Goal: Task Accomplishment & Management: Complete application form

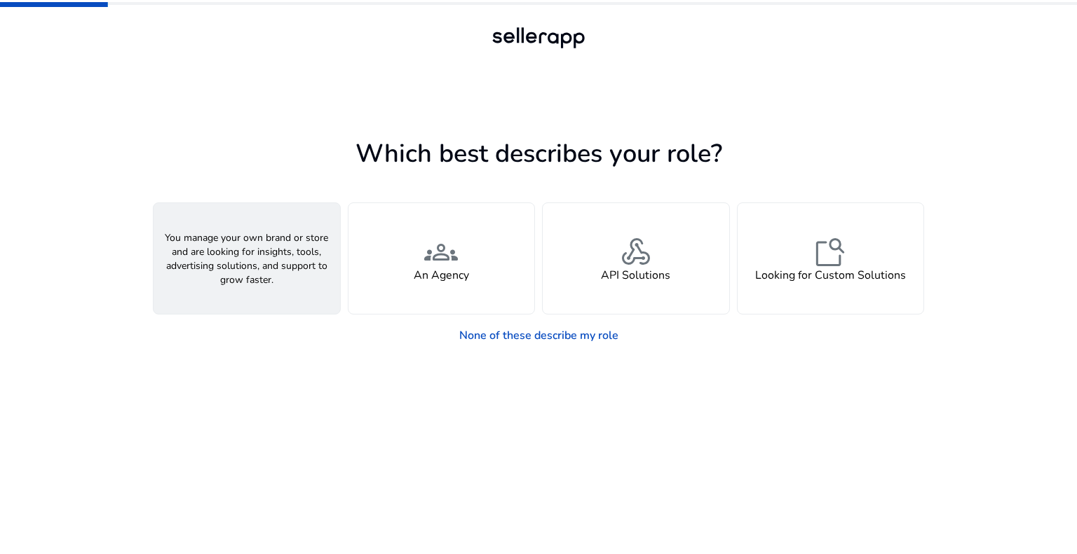
click at [278, 259] on div "person A Seller" at bounding box center [246, 258] width 186 height 111
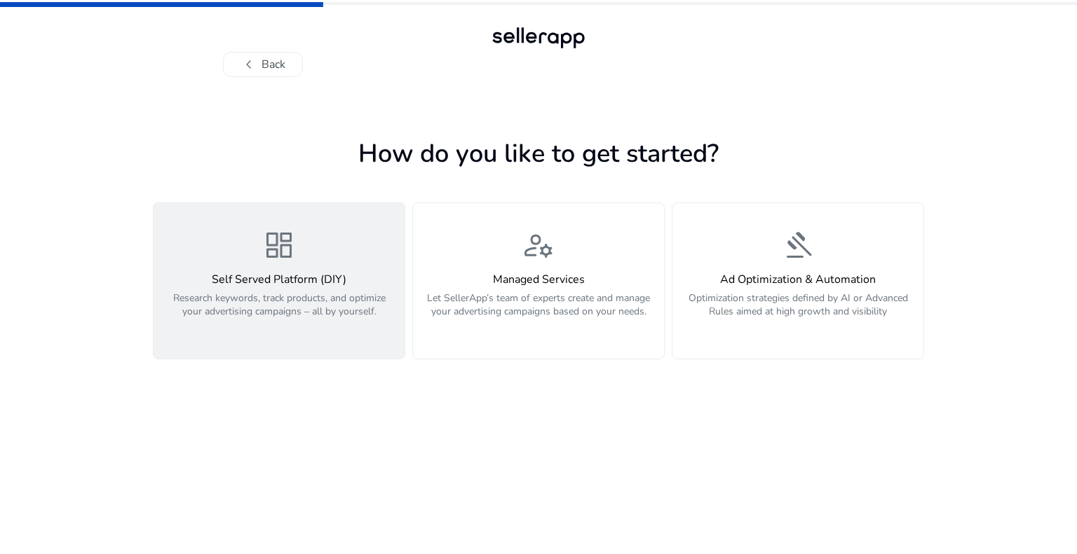
click at [283, 296] on p "Research keywords, track products, and optimize your advertising campaigns – al…" at bounding box center [279, 313] width 234 height 42
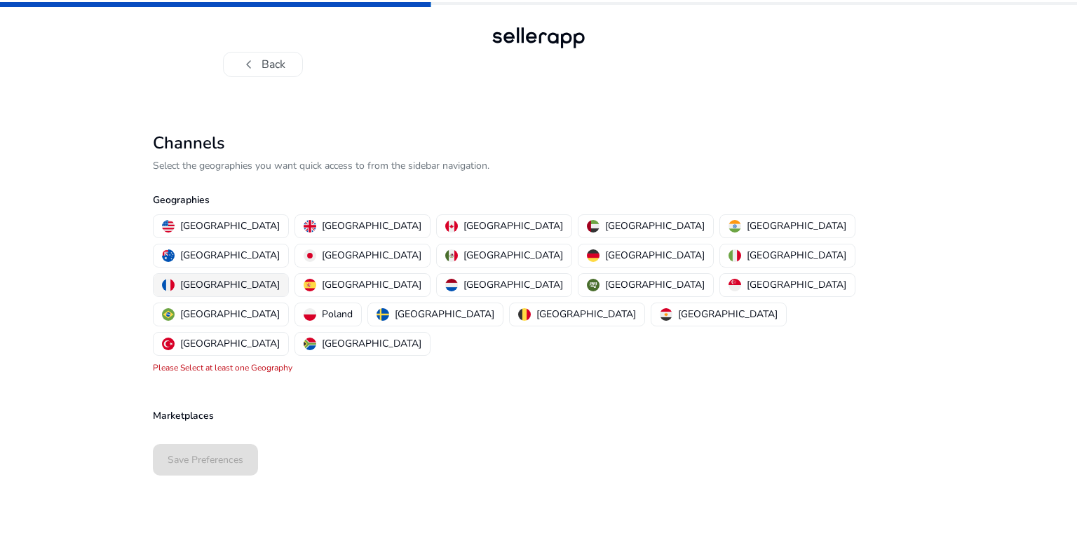
click at [280, 278] on p "[GEOGRAPHIC_DATA]" at bounding box center [230, 285] width 100 height 15
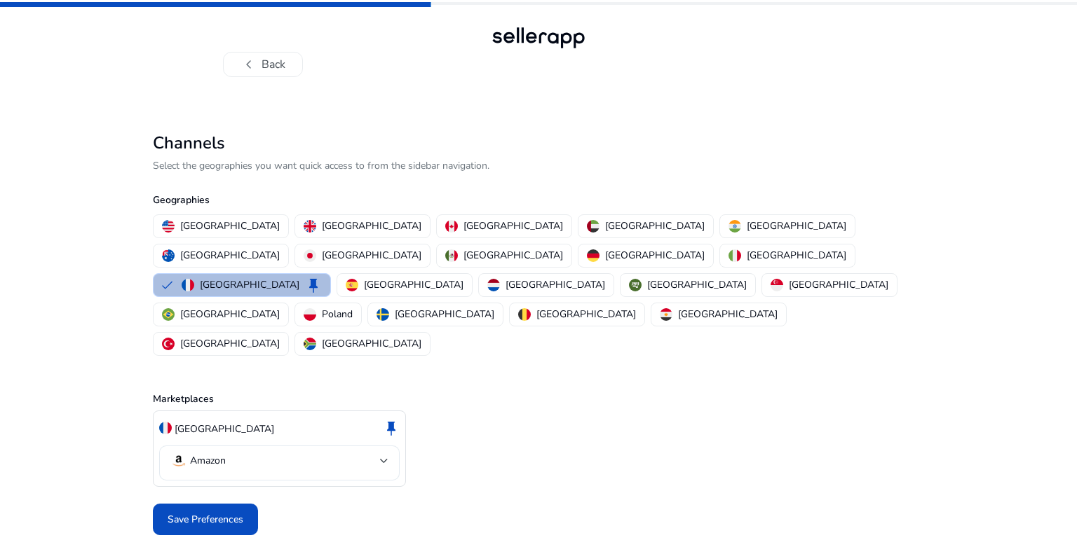
click at [341, 453] on mat-select-trigger "Amazon" at bounding box center [275, 461] width 210 height 17
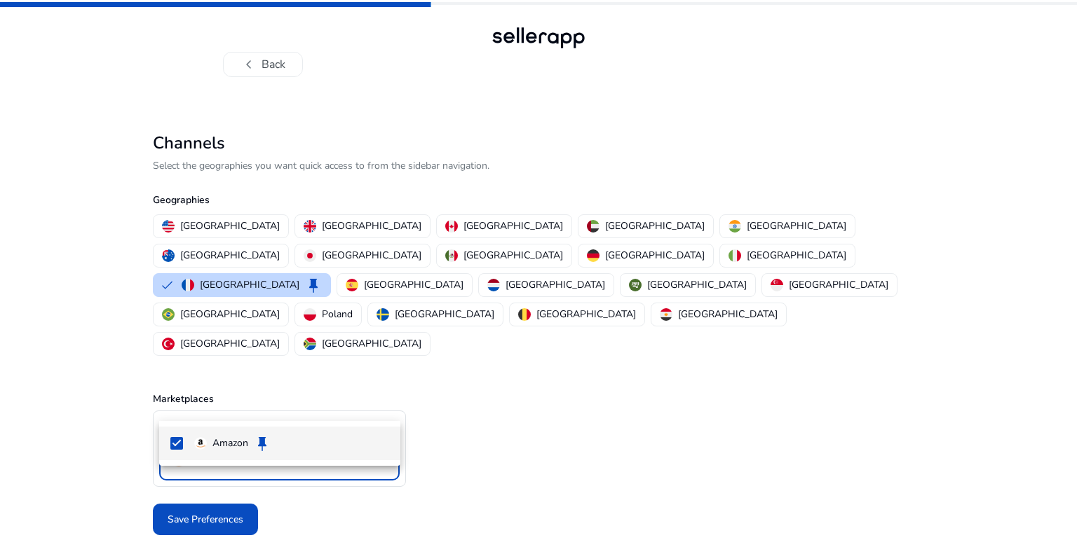
click at [319, 443] on span "Amazon keep" at bounding box center [291, 443] width 195 height 17
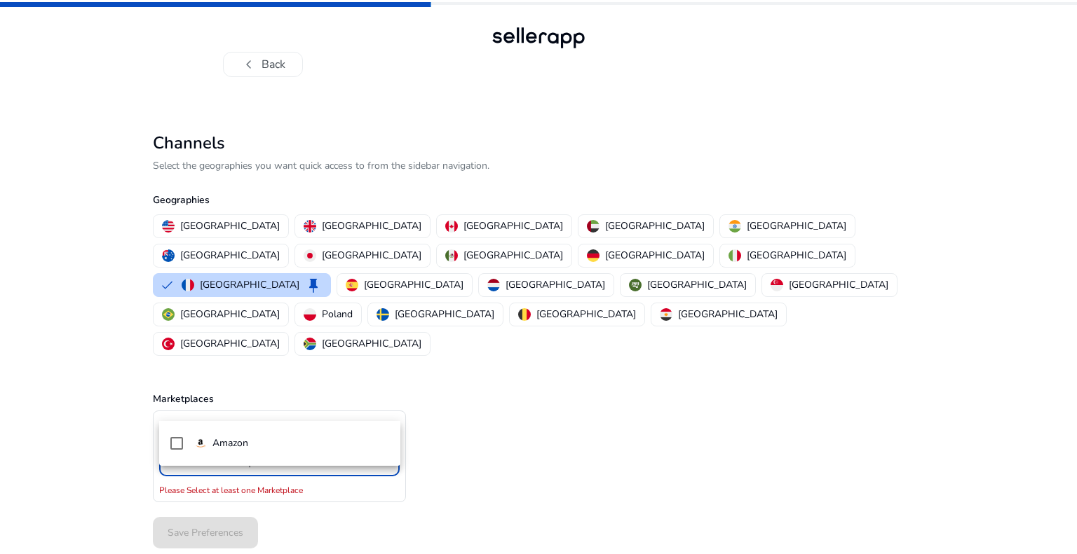
click at [596, 406] on div at bounding box center [538, 277] width 1077 height 554
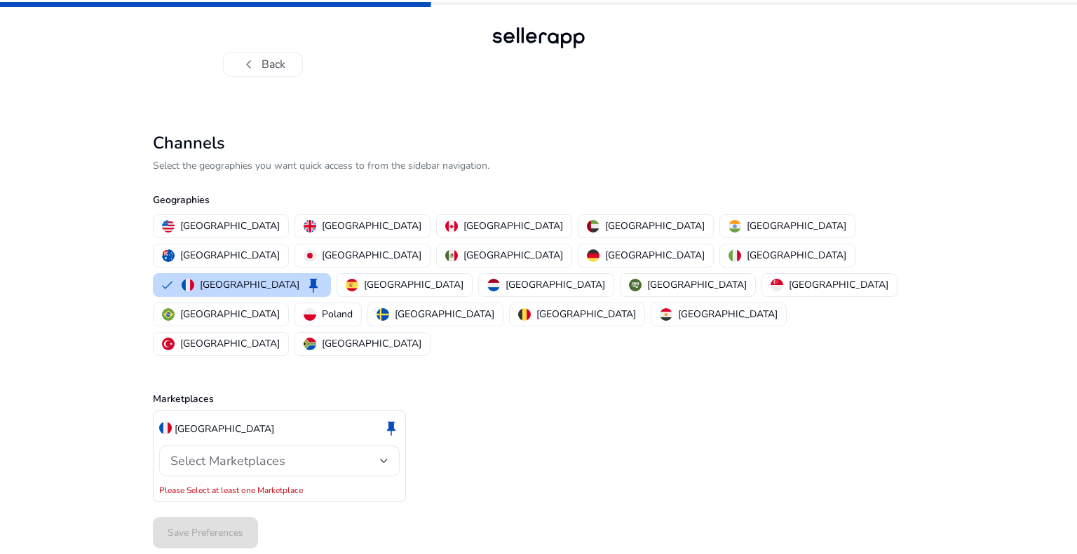
click at [350, 453] on div "Select Marketplaces" at bounding box center [275, 460] width 210 height 15
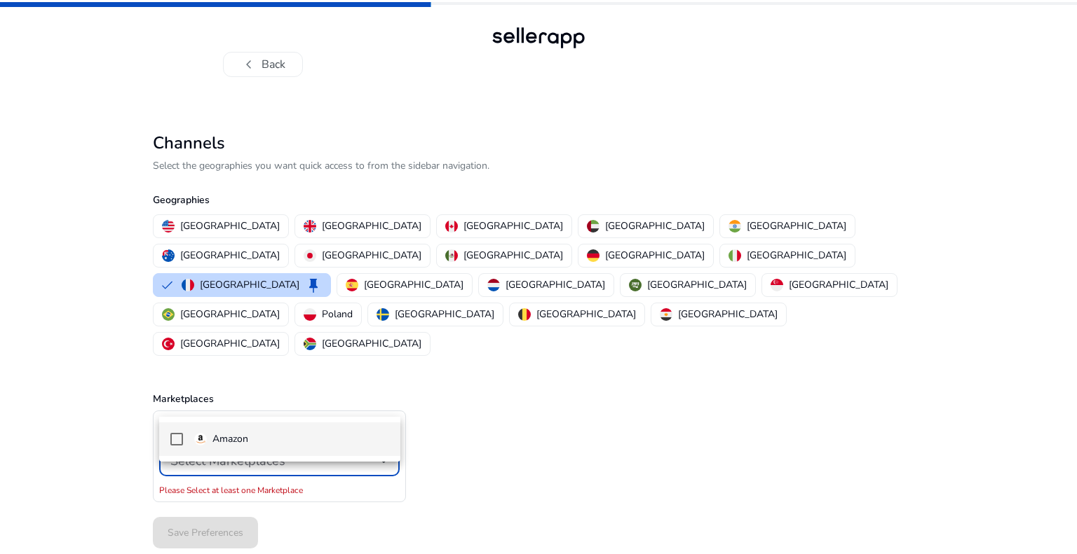
click at [306, 438] on span "Amazon" at bounding box center [291, 439] width 195 height 15
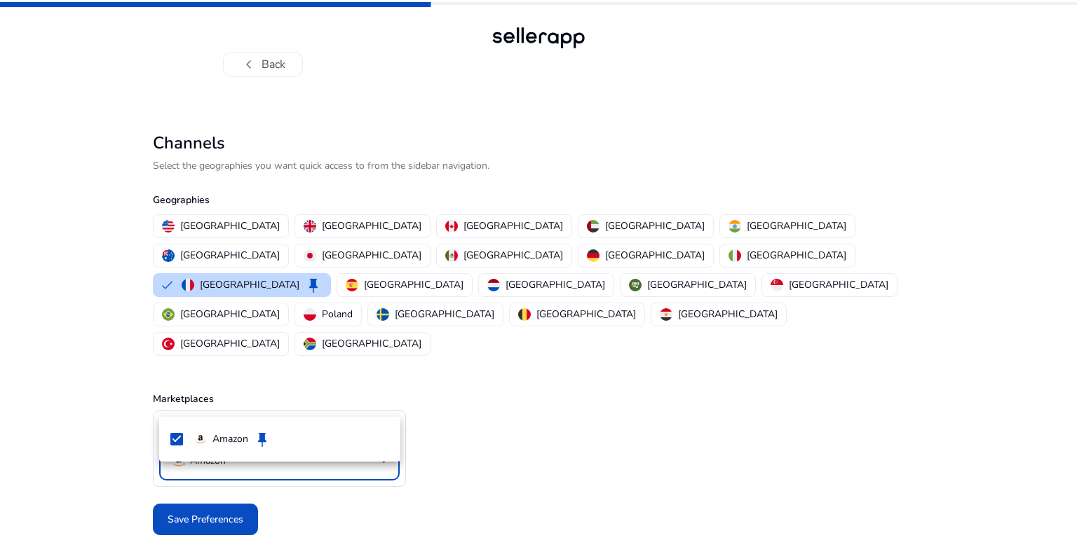
click at [588, 392] on div at bounding box center [538, 277] width 1077 height 554
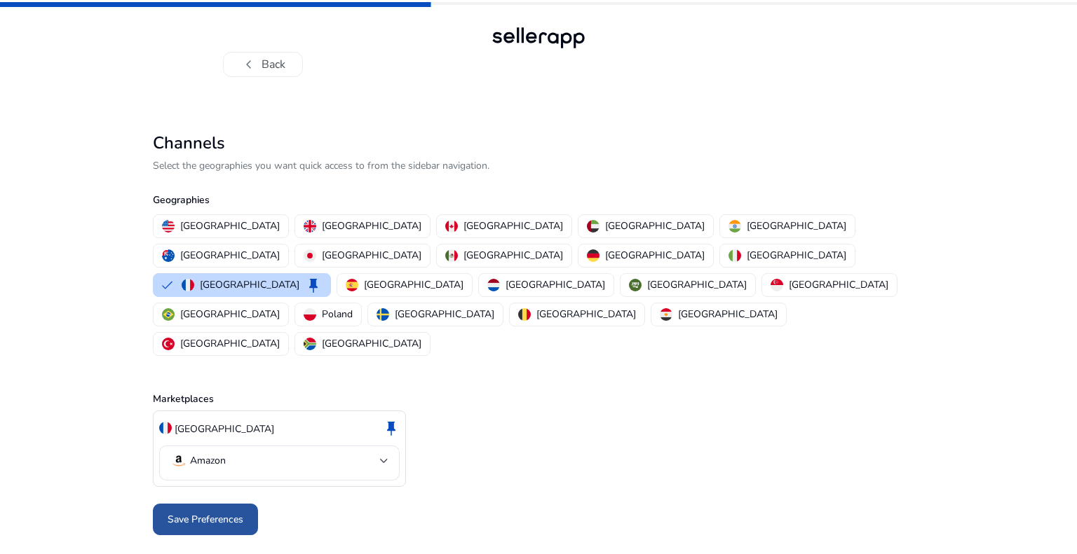
click at [200, 512] on span "Save Preferences" at bounding box center [206, 519] width 76 height 15
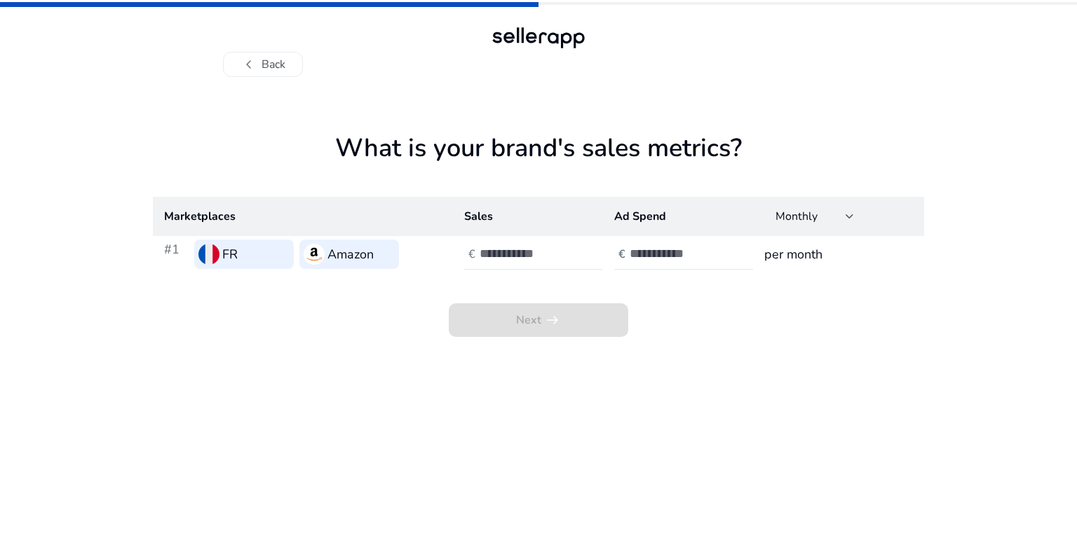
drag, startPoint x: 353, startPoint y: 139, endPoint x: 947, endPoint y: 134, distance: 593.6
click at [901, 136] on h1 "What is your brand's sales metrics?" at bounding box center [538, 165] width 771 height 64
click at [948, 133] on div "chevron_left Back What is your brand's sales metrics? Marketplaces Sales Ad Spe…" at bounding box center [538, 277] width 1077 height 554
click at [799, 374] on app-sales-metrics "What is your brand's sales metrics? Marketplaces Sales Ad Spend Monthly #1 FR A…" at bounding box center [538, 343] width 771 height 421
click at [533, 236] on td "€" at bounding box center [528, 254] width 150 height 36
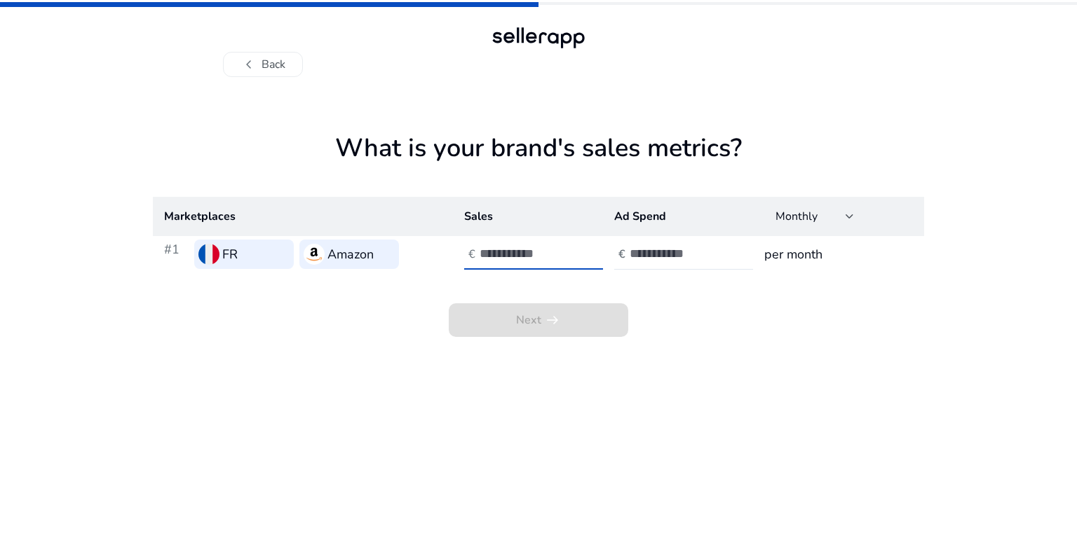
click at [527, 260] on input "number" at bounding box center [526, 253] width 95 height 15
click at [695, 339] on app-sales-metrics "What is your brand's sales metrics? Marketplaces Sales Ad Spend Monthly #1 FR A…" at bounding box center [538, 343] width 771 height 421
click at [567, 260] on input "**" at bounding box center [526, 253] width 95 height 15
click at [568, 241] on div "**" at bounding box center [542, 254] width 126 height 31
click at [568, 246] on input "*" at bounding box center [526, 253] width 95 height 15
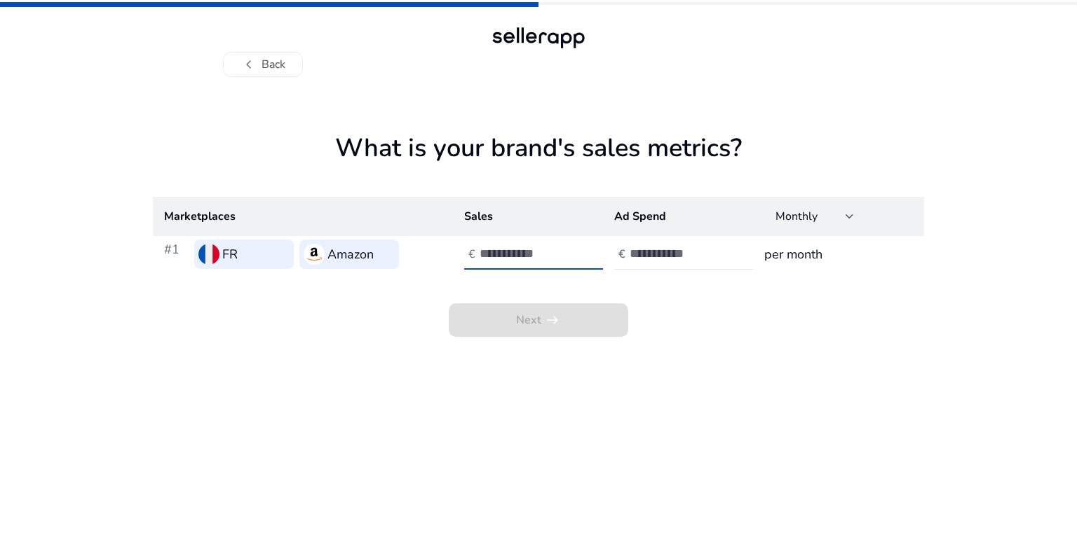
click at [568, 247] on input "*" at bounding box center [526, 253] width 95 height 15
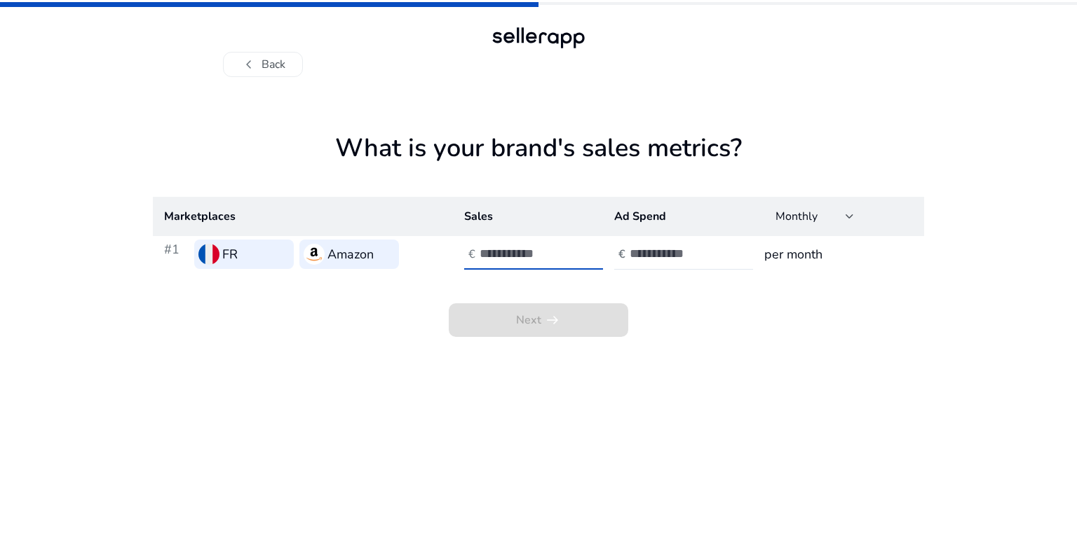
click at [568, 247] on input "*" at bounding box center [526, 253] width 95 height 15
type input "*"
click at [568, 247] on input "*" at bounding box center [526, 253] width 95 height 15
type input "*"
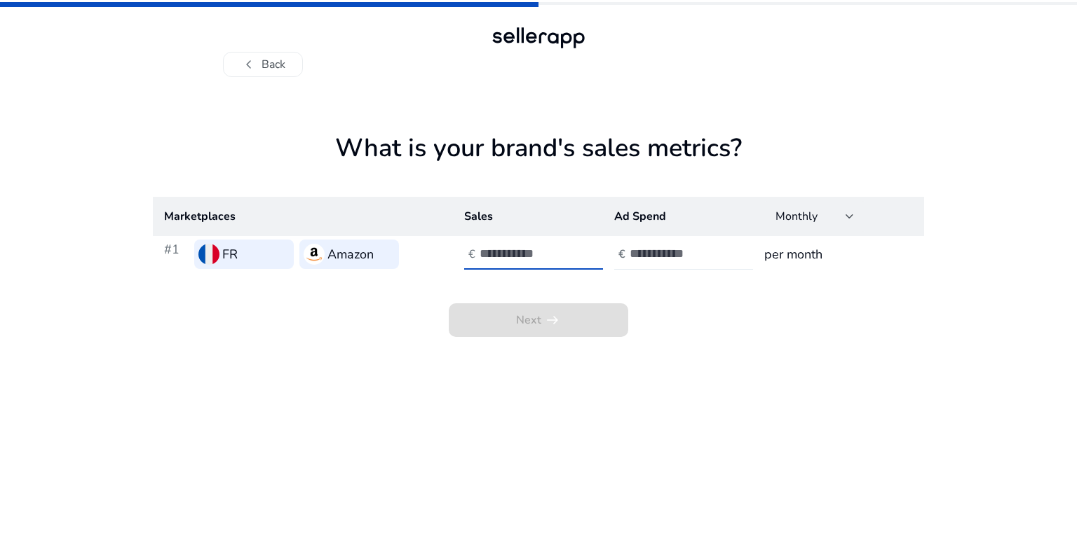
click at [678, 266] on div at bounding box center [692, 254] width 126 height 31
click at [676, 258] on input "number" at bounding box center [676, 253] width 95 height 15
click at [845, 218] on div at bounding box center [849, 217] width 8 height 6
click at [844, 218] on div at bounding box center [538, 277] width 1077 height 554
click at [681, 248] on input "number" at bounding box center [676, 253] width 95 height 15
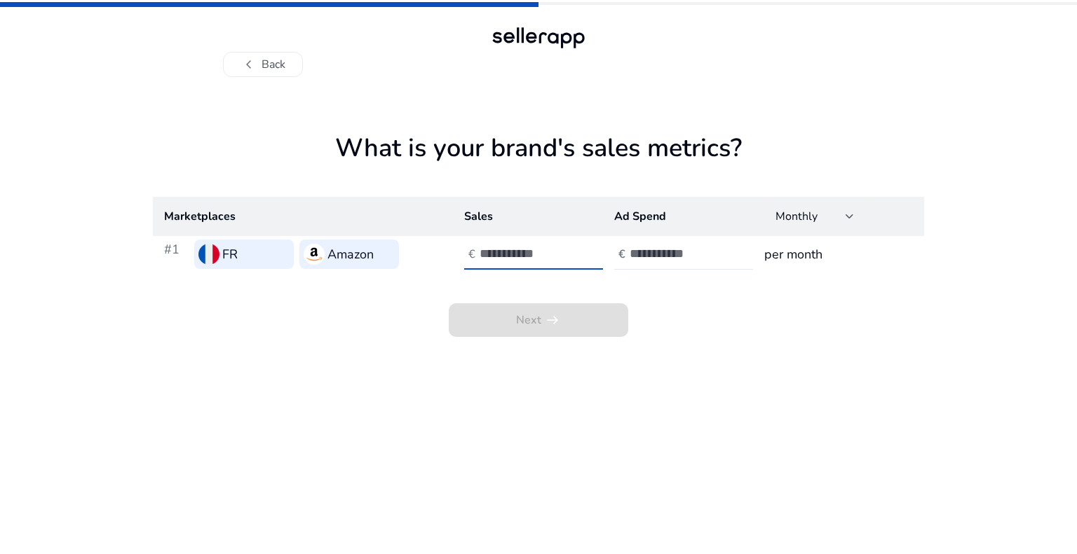
click at [510, 247] on input "number" at bounding box center [526, 253] width 95 height 15
type input "***"
click at [667, 257] on input "number" at bounding box center [676, 253] width 95 height 15
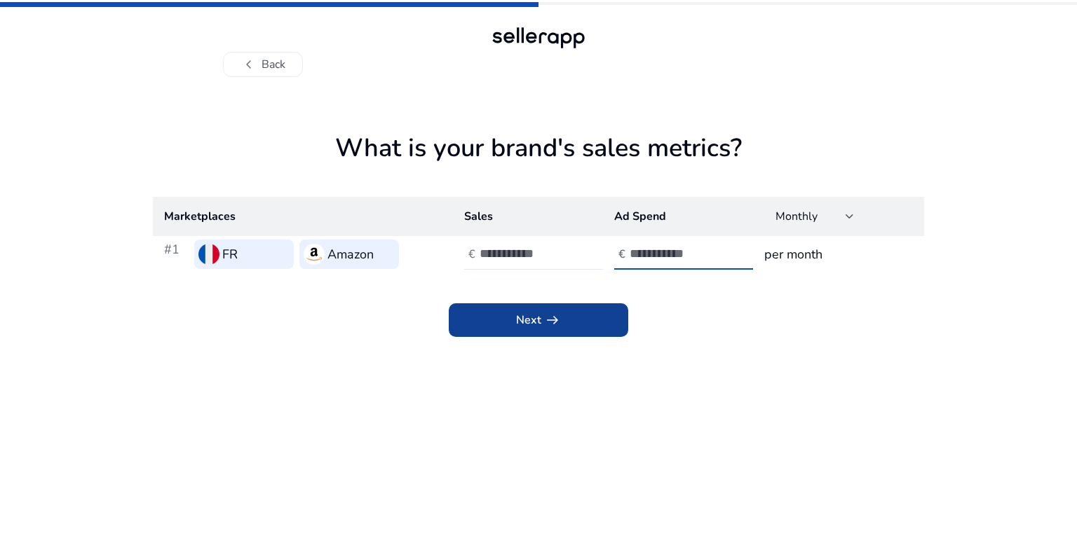
type input "*"
click at [547, 322] on span "arrow_right_alt" at bounding box center [552, 320] width 17 height 17
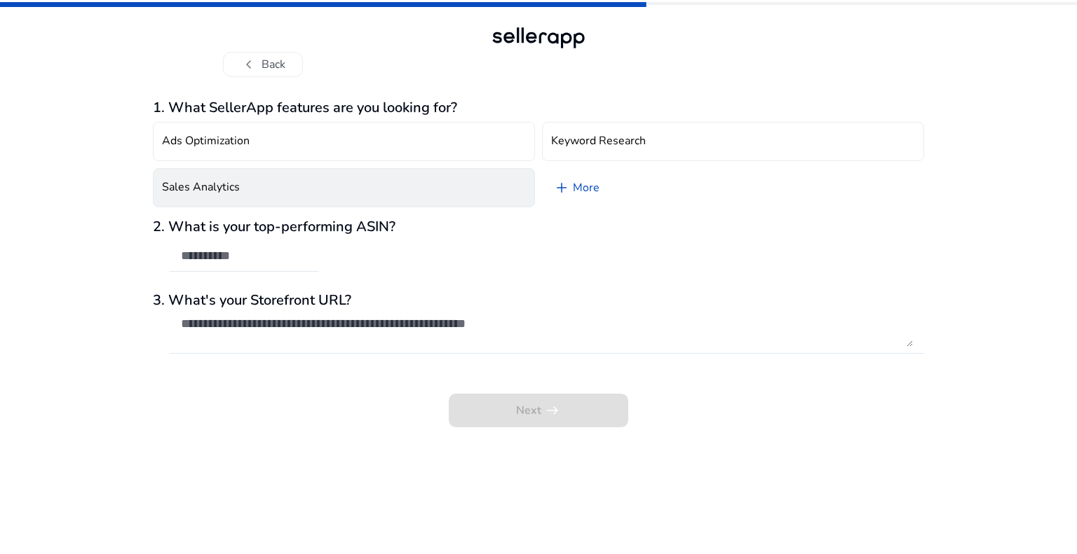
click at [275, 199] on button "Sales Analytics" at bounding box center [344, 187] width 382 height 39
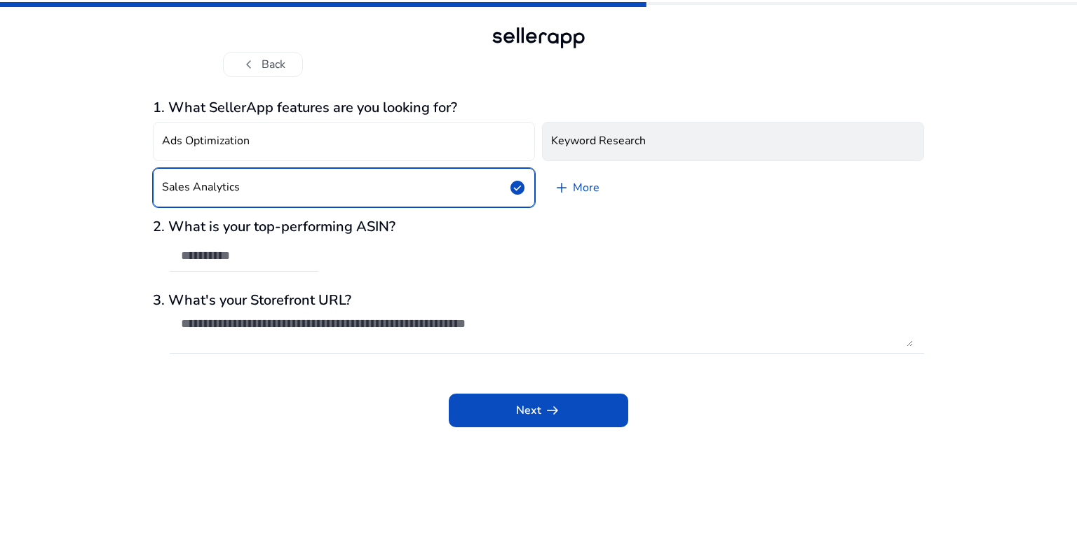
click at [614, 153] on button "Keyword Research" at bounding box center [733, 141] width 382 height 39
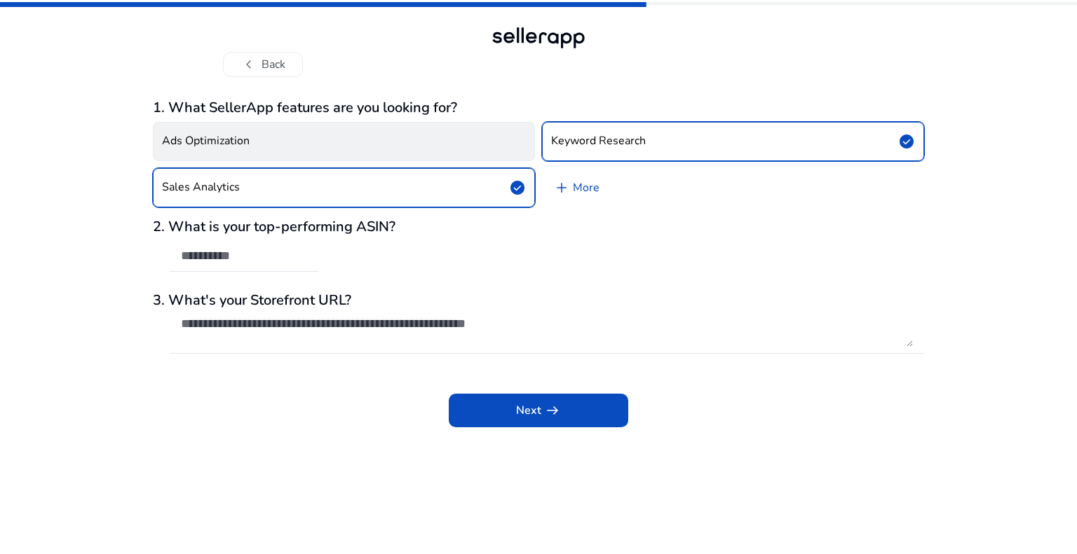
click at [207, 138] on h4 "Ads Optimization" at bounding box center [206, 141] width 88 height 13
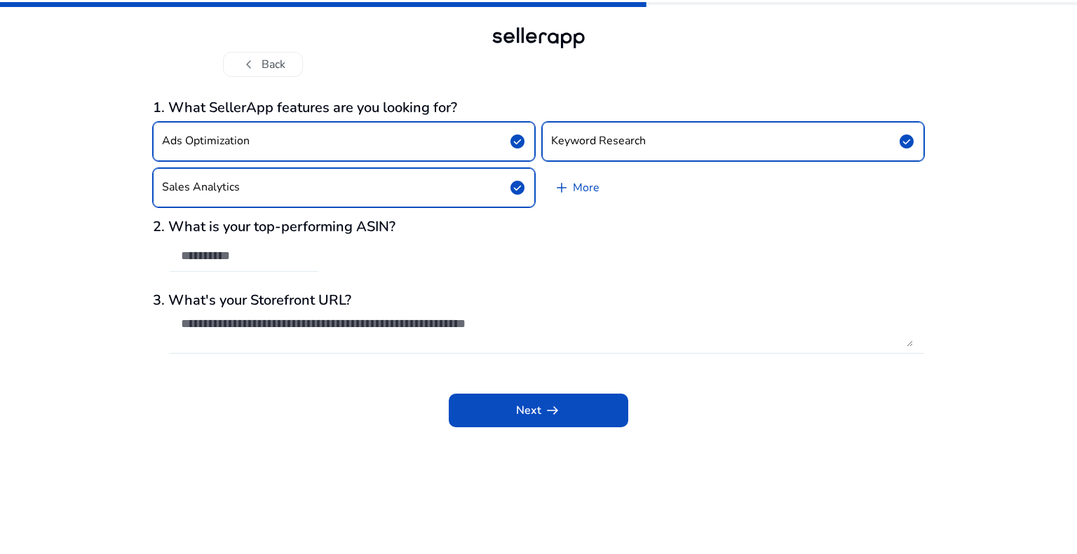
click at [213, 254] on input "text" at bounding box center [244, 255] width 126 height 15
click at [390, 254] on div "2. What is your top-performing ASIN?" at bounding box center [538, 253] width 771 height 68
click at [286, 254] on input "text" at bounding box center [244, 255] width 126 height 15
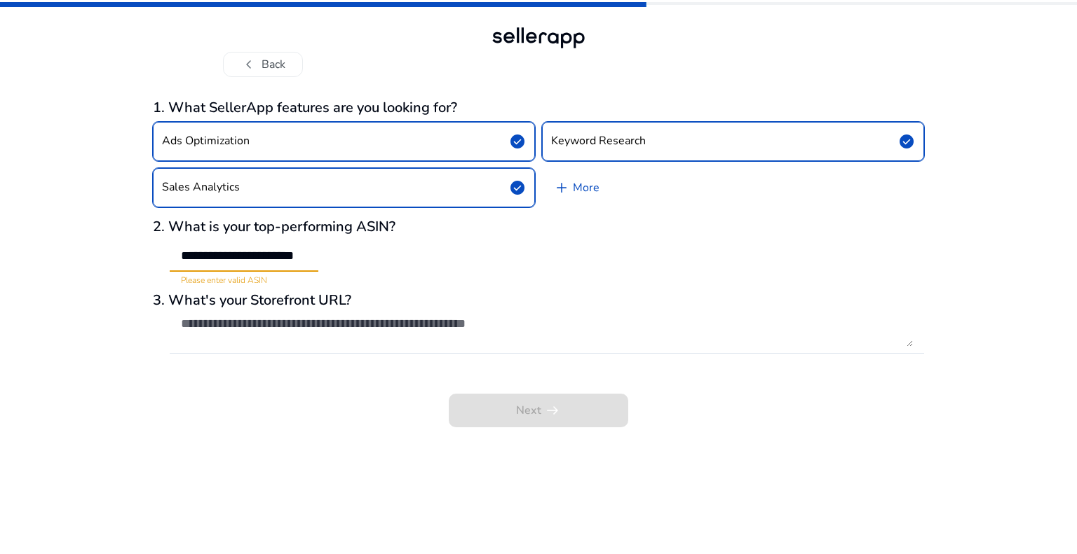
click at [526, 273] on div "**********" at bounding box center [538, 253] width 771 height 68
drag, startPoint x: 322, startPoint y: 260, endPoint x: 62, endPoint y: 252, distance: 260.2
click at [63, 252] on div "**********" at bounding box center [538, 277] width 1077 height 554
click at [346, 260] on div "**********" at bounding box center [538, 253] width 771 height 68
click at [305, 254] on input "**********" at bounding box center [244, 255] width 126 height 15
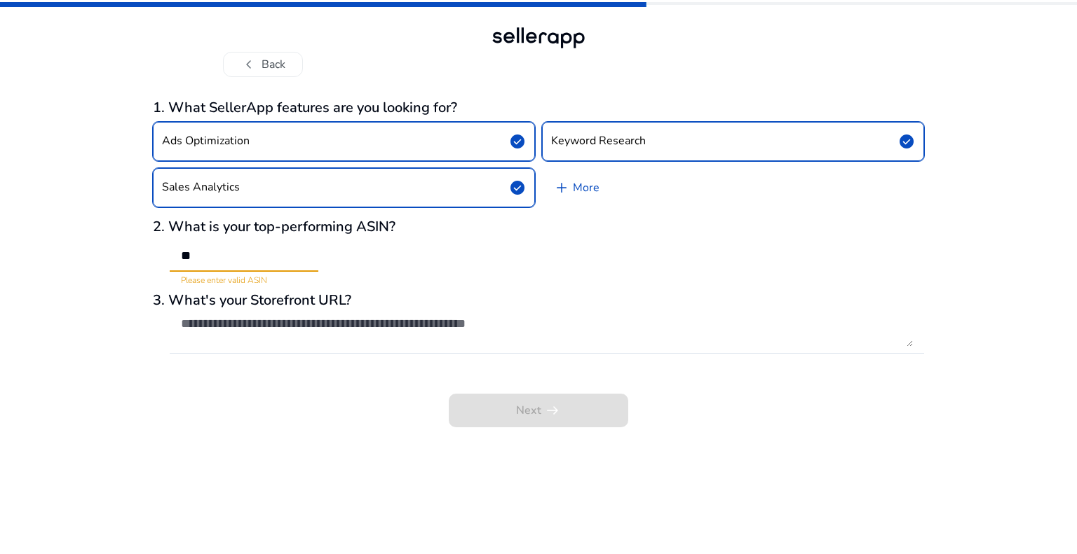
type input "*"
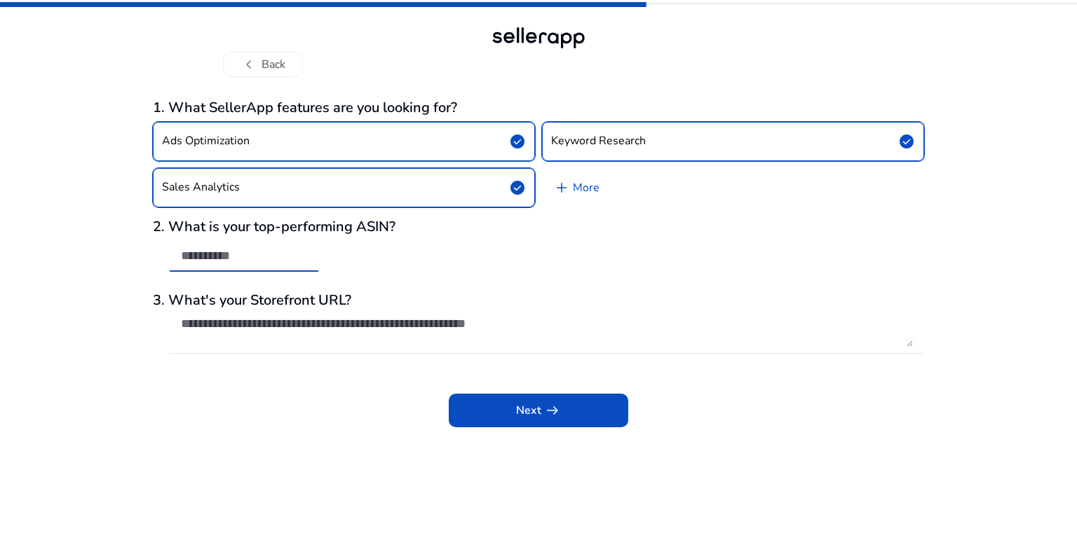
paste input "**********"
type input "**********"
click at [505, 411] on span at bounding box center [538, 411] width 179 height 34
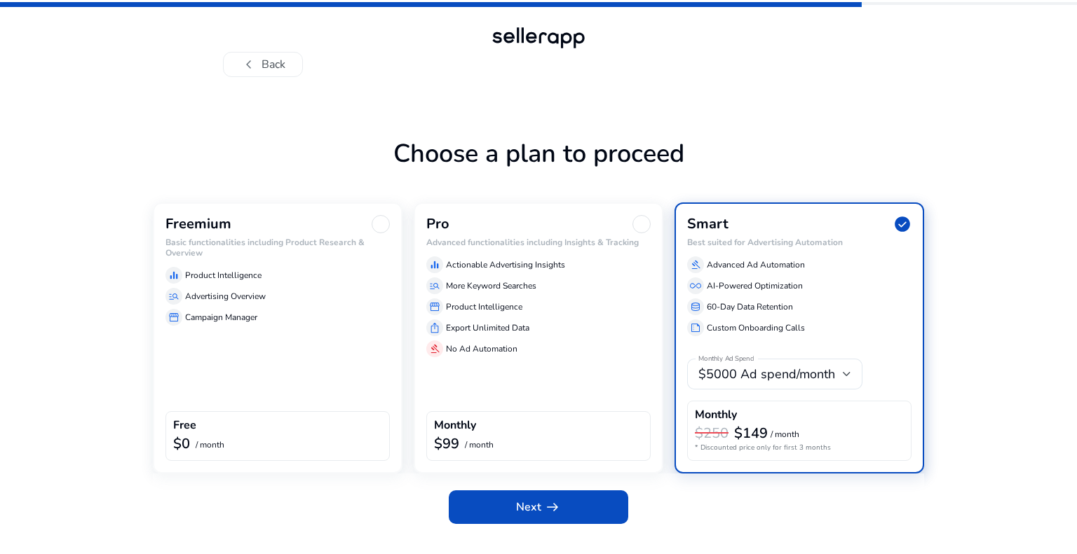
click at [194, 226] on h3 "Freemium" at bounding box center [198, 224] width 66 height 17
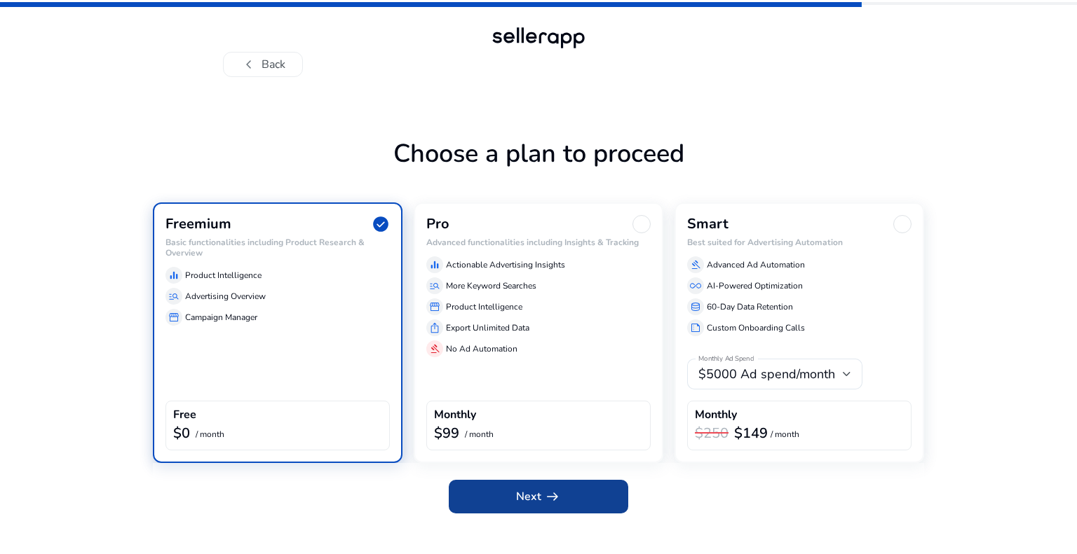
click at [563, 498] on span at bounding box center [538, 497] width 179 height 34
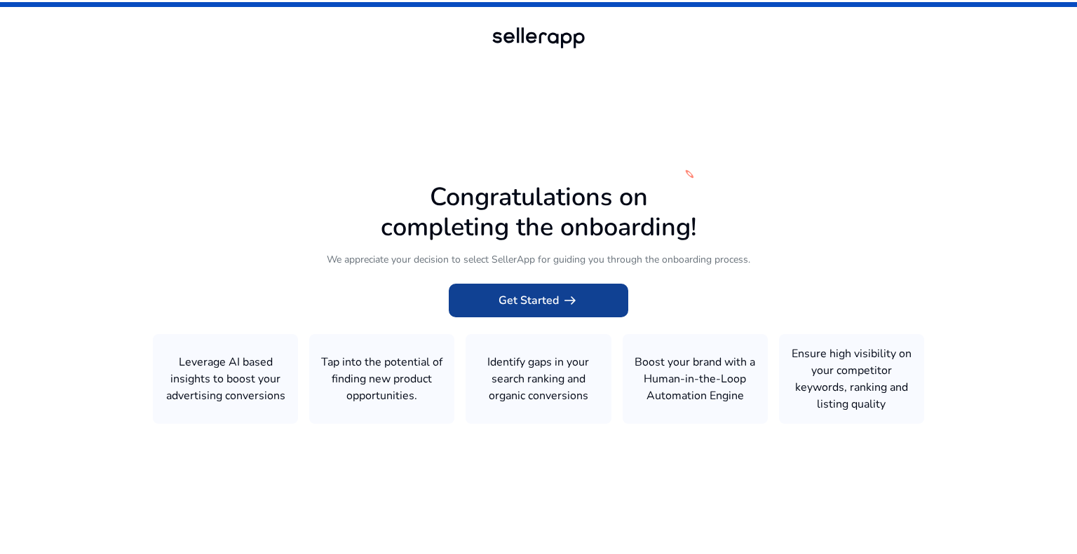
click at [524, 288] on span at bounding box center [538, 301] width 179 height 34
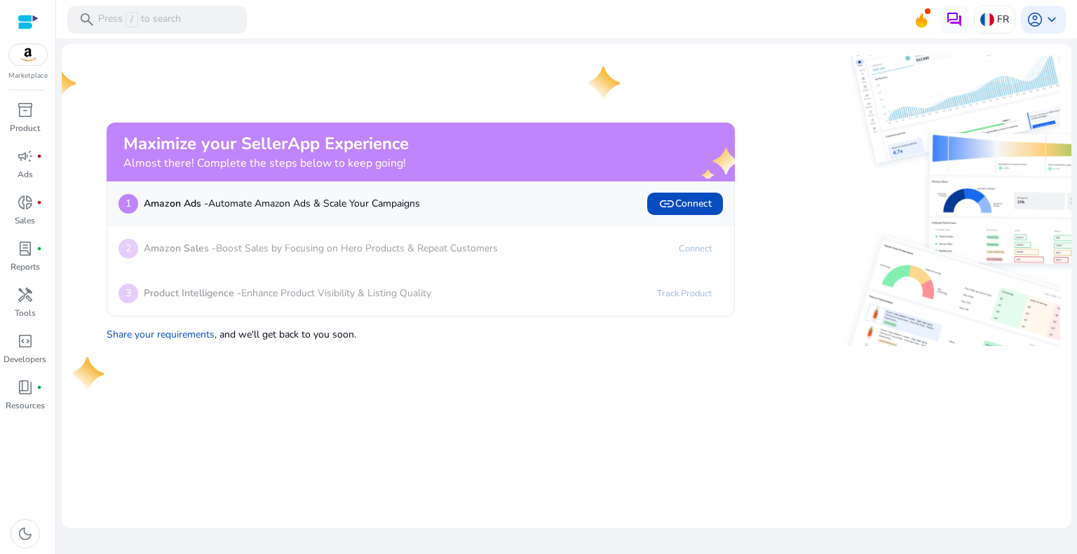
drag, startPoint x: 156, startPoint y: 146, endPoint x: 549, endPoint y: 153, distance: 393.9
click at [491, 146] on div "Maximize your SellerApp Experience Almost there! Complete the steps below to ke…" at bounding box center [397, 152] width 549 height 36
drag, startPoint x: 542, startPoint y: 383, endPoint x: 561, endPoint y: 260, distance: 124.1
click at [542, 383] on mat-card "Maximize your SellerApp Experience Almost there! Complete the steps below to ke…" at bounding box center [566, 286] width 1009 height 484
drag, startPoint x: 264, startPoint y: 151, endPoint x: 475, endPoint y: 155, distance: 211.0
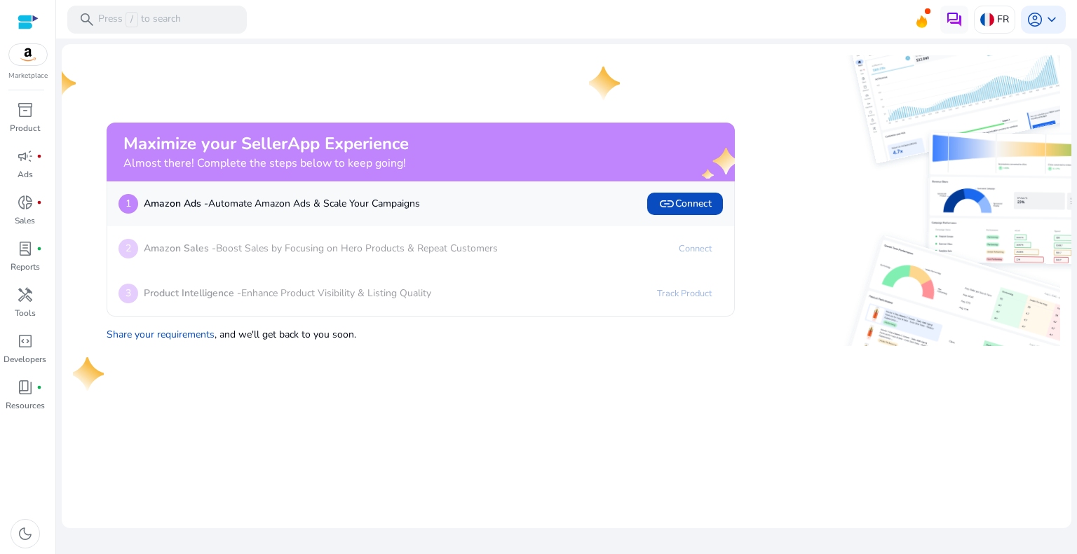
click at [471, 154] on div "Maximize your SellerApp Experience Almost there! Complete the steps below to ke…" at bounding box center [397, 152] width 549 height 36
click at [378, 236] on div "2 Amazon Sales - Boost Sales by Focusing on Hero Products & Repeat Customers Co…" at bounding box center [420, 248] width 627 height 45
click at [4, 59] on div "Marketplace" at bounding box center [27, 40] width 55 height 81
click at [18, 59] on img at bounding box center [28, 54] width 38 height 21
click at [367, 63] on div "Maximize your SellerApp Experience Almost there! Complete the steps below to ke…" at bounding box center [404, 200] width 662 height 291
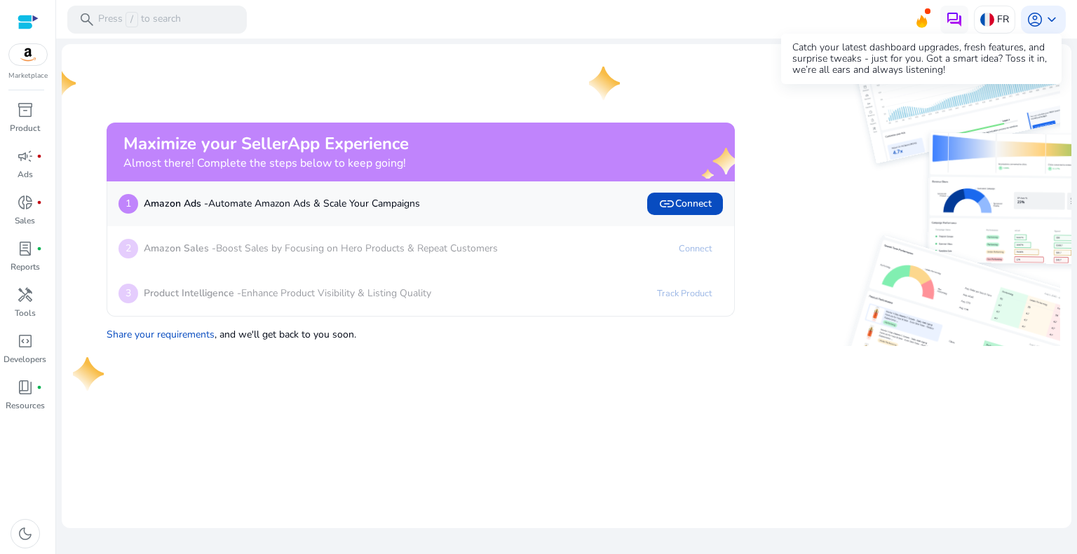
click at [920, 19] on icon at bounding box center [921, 21] width 11 height 13
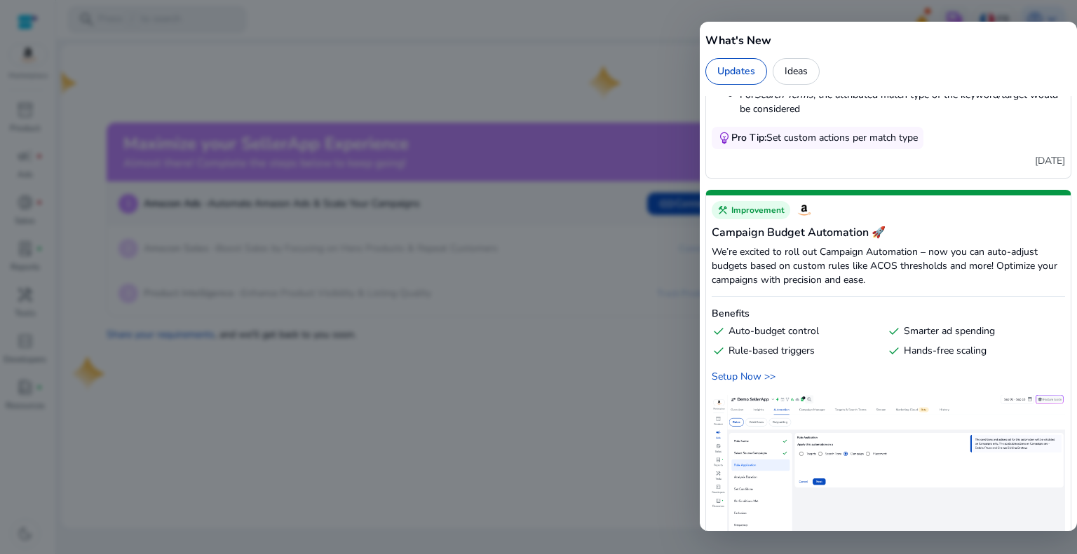
scroll to position [981, 0]
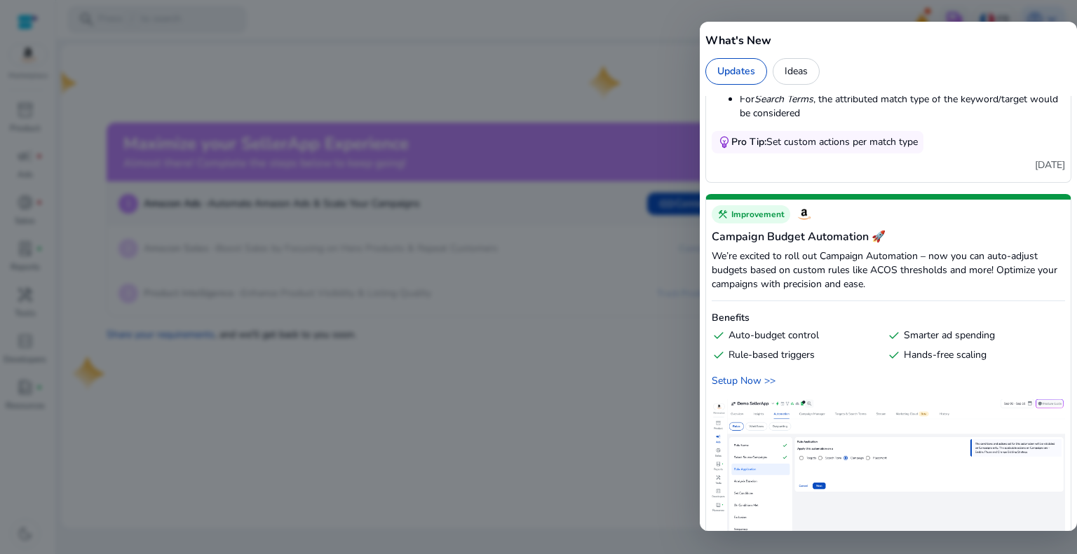
drag, startPoint x: 311, startPoint y: 400, endPoint x: 710, endPoint y: 249, distance: 426.5
click at [313, 400] on div at bounding box center [538, 277] width 1077 height 554
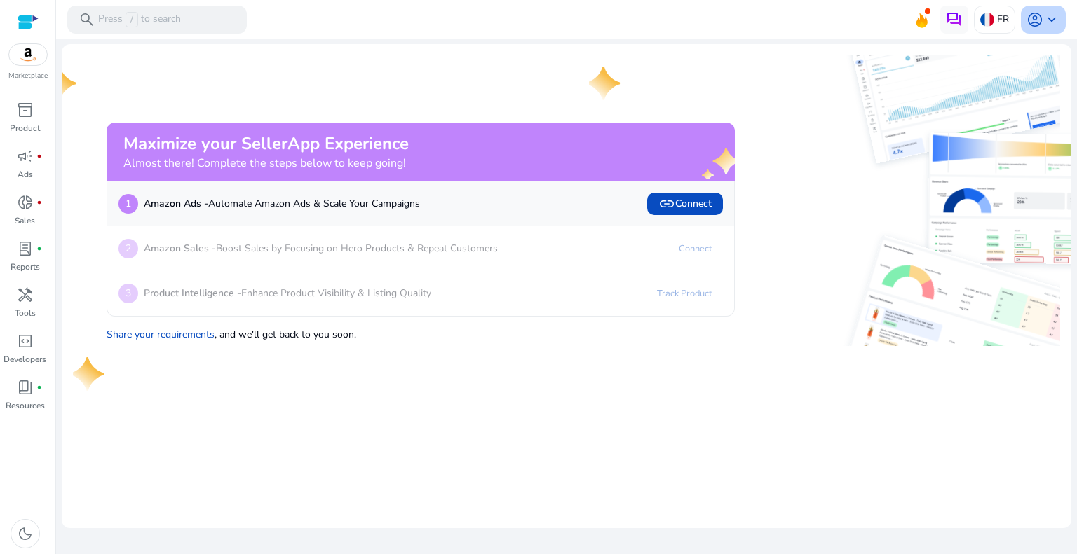
click at [1051, 19] on span "keyboard_arrow_down" at bounding box center [1051, 19] width 17 height 17
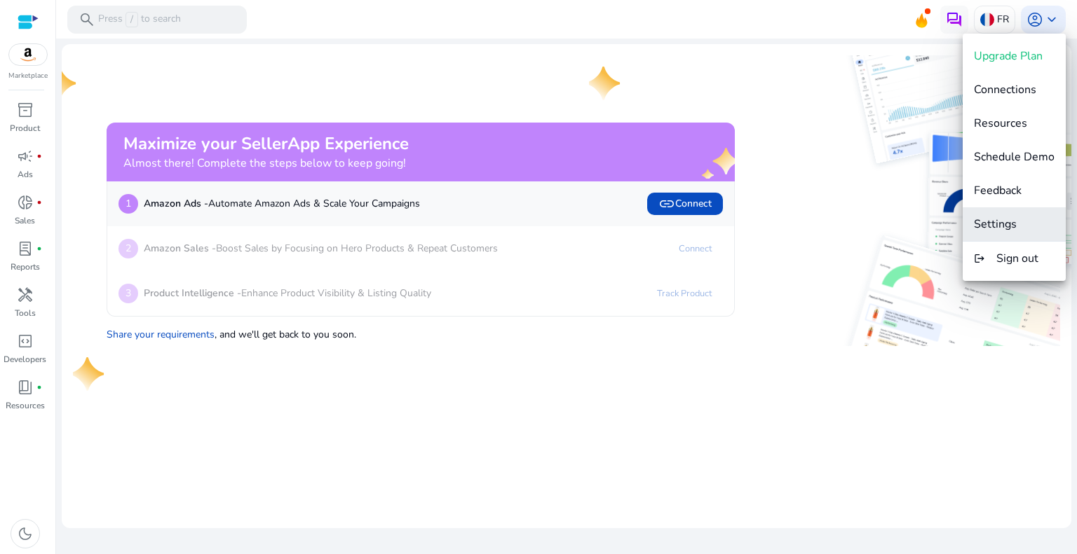
click at [992, 221] on span "Settings" at bounding box center [994, 224] width 43 height 15
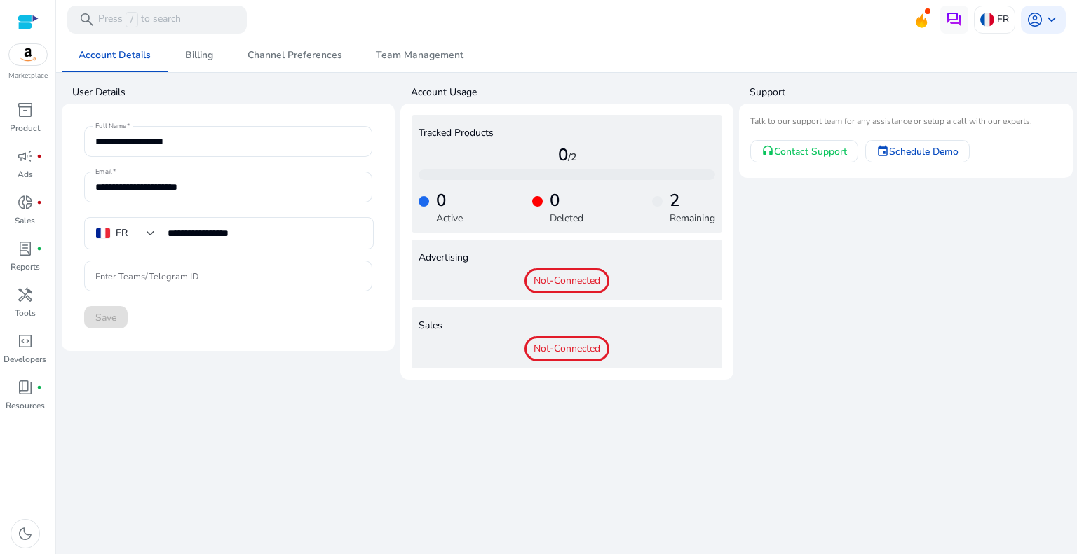
click at [945, 255] on app-user-support "Support Talk to our support team for any assistance or setup a call with our ex…" at bounding box center [905, 230] width 333 height 300
click at [25, 408] on p "Resources" at bounding box center [25, 405] width 39 height 13
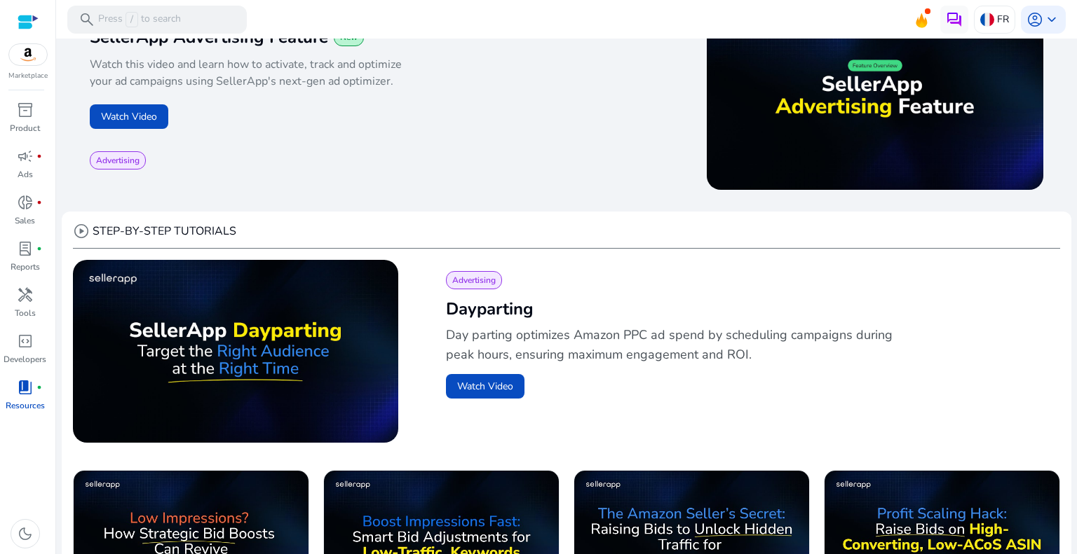
scroll to position [491, 0]
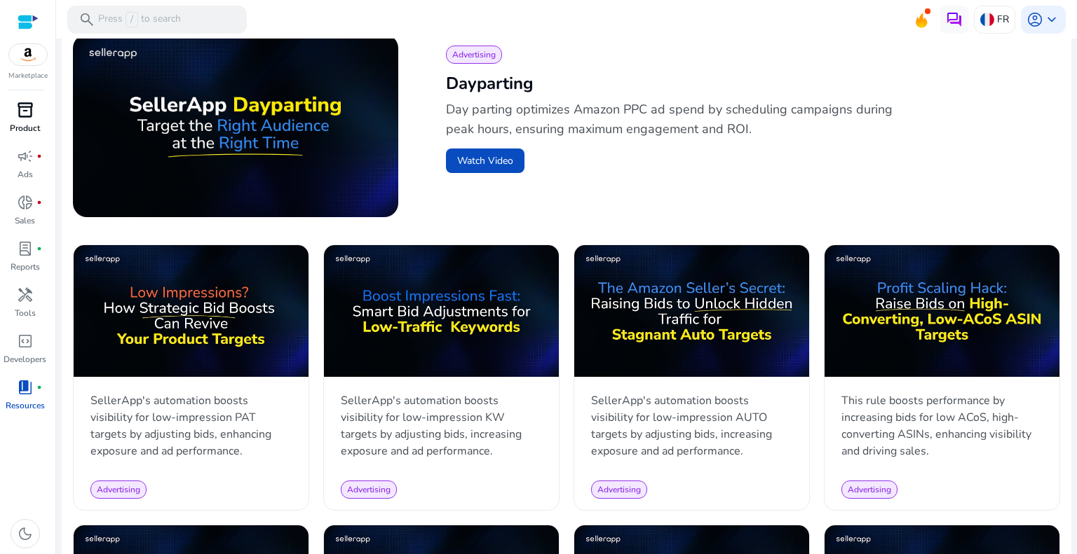
click at [20, 103] on span "inventory_2" at bounding box center [25, 110] width 17 height 17
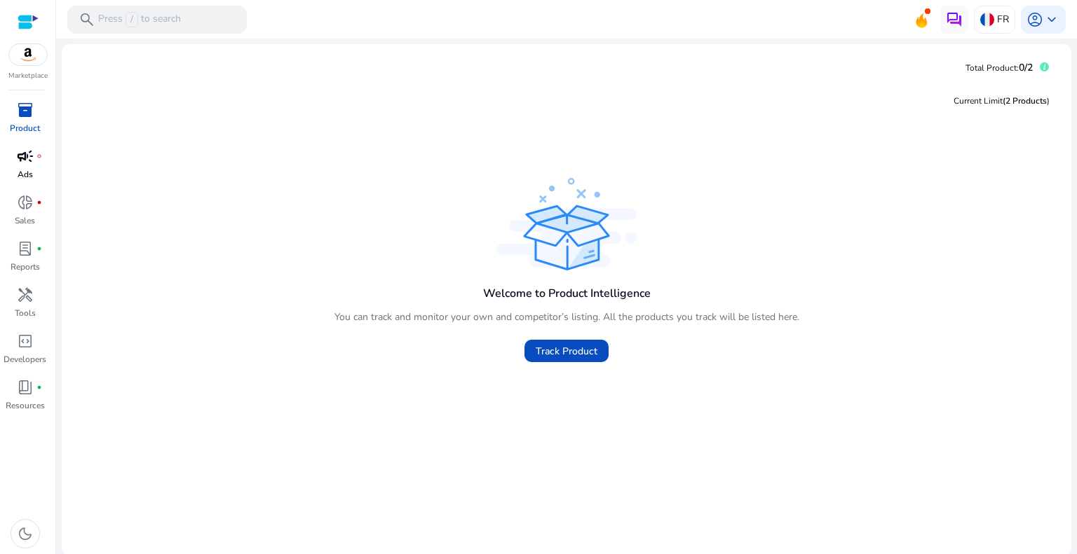
click at [29, 161] on span "campaign" at bounding box center [25, 156] width 17 height 17
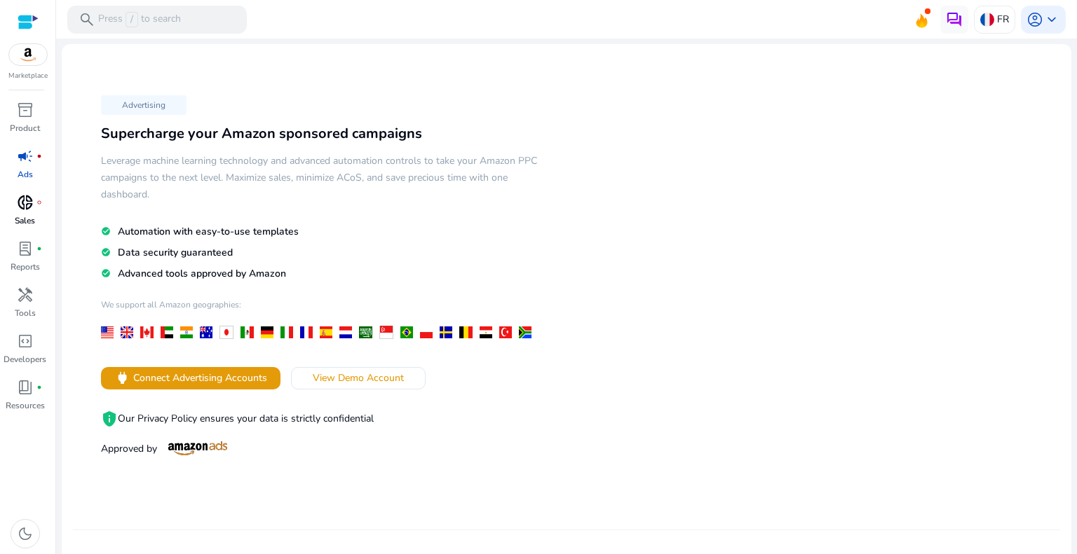
click at [22, 196] on span "donut_small" at bounding box center [25, 202] width 17 height 17
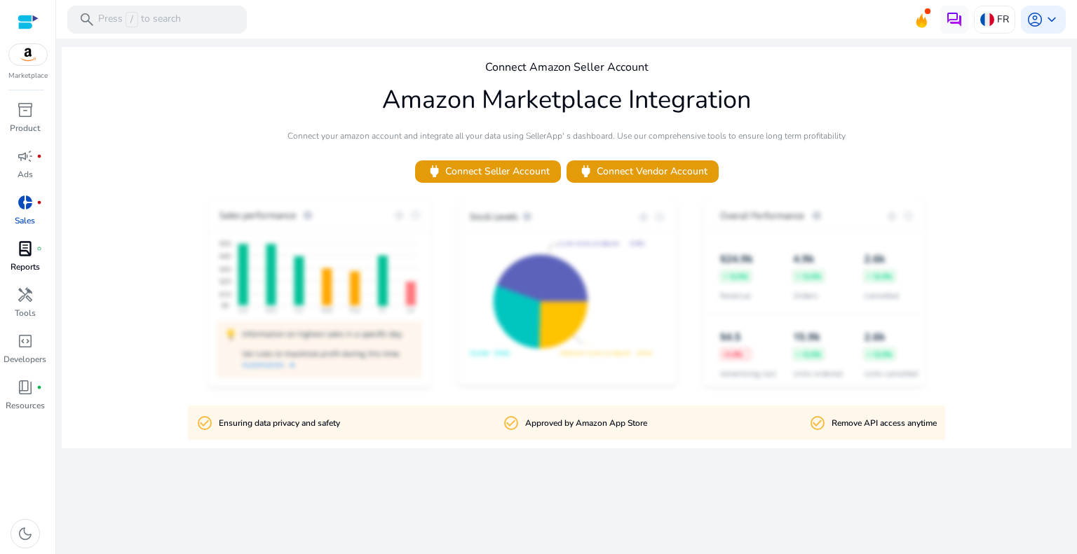
click at [21, 261] on p "Reports" at bounding box center [25, 267] width 29 height 13
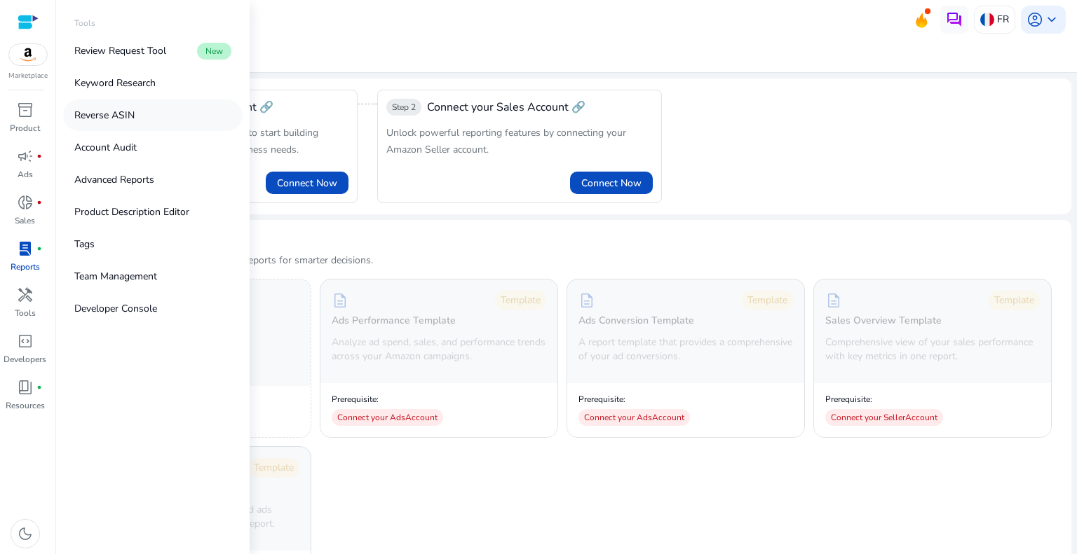
click at [114, 118] on p "Reverse ASIN" at bounding box center [104, 115] width 60 height 15
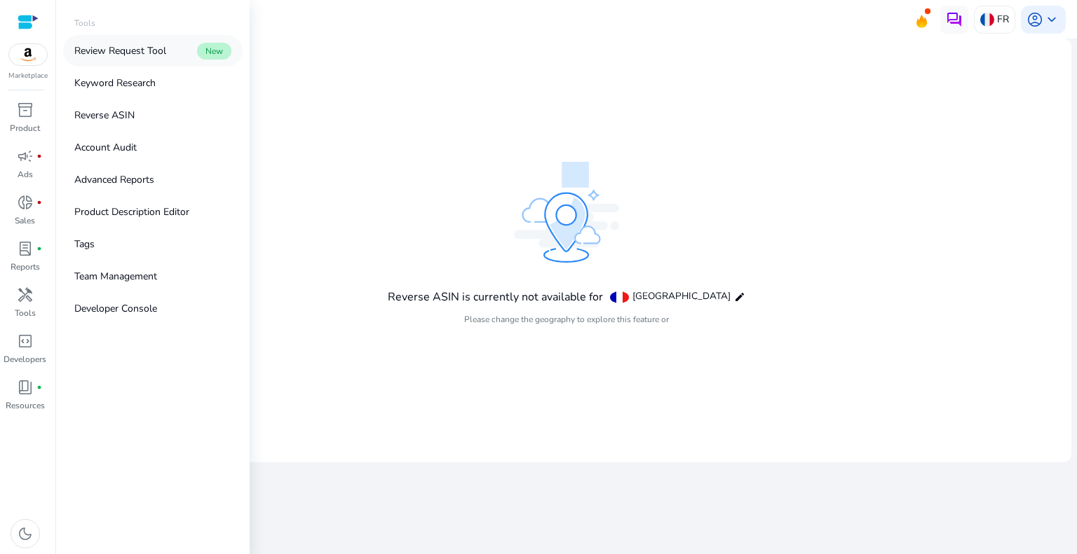
click at [131, 58] on link "Review Request Tool New" at bounding box center [152, 51] width 179 height 32
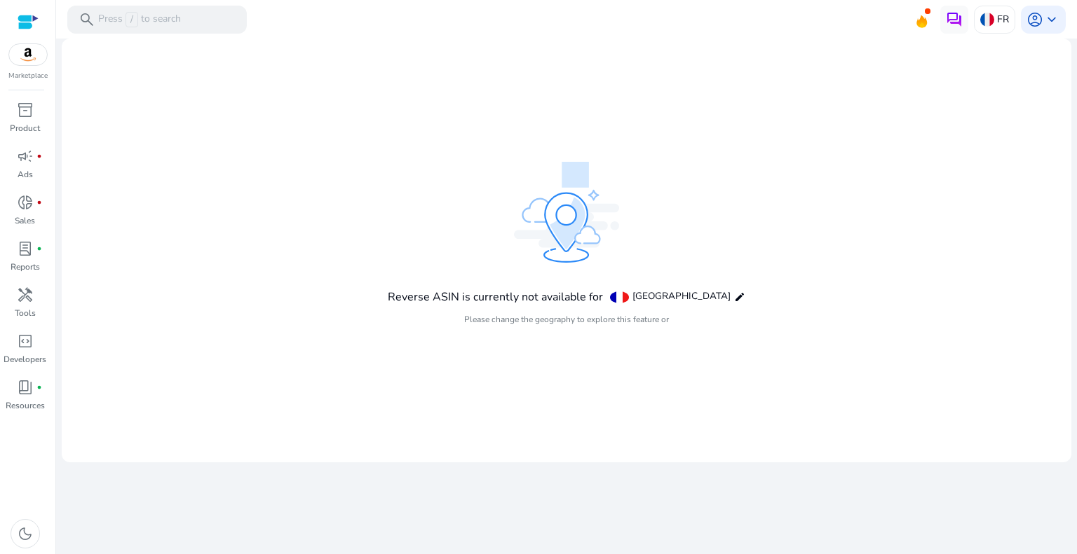
click at [25, 30] on div at bounding box center [28, 21] width 21 height 21
click at [27, 25] on div at bounding box center [28, 22] width 21 height 16
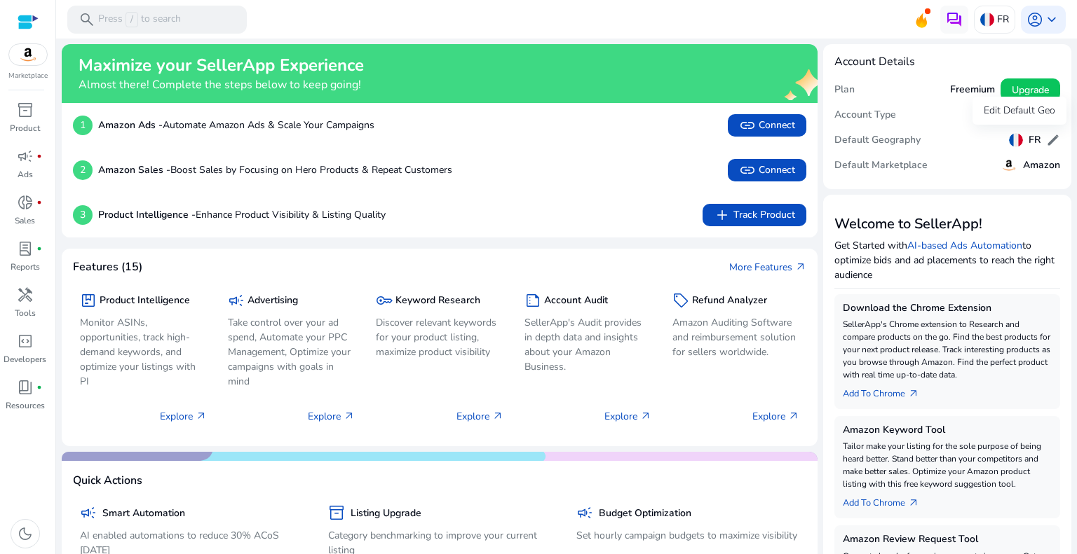
click at [1047, 141] on span "edit" at bounding box center [1053, 140] width 14 height 14
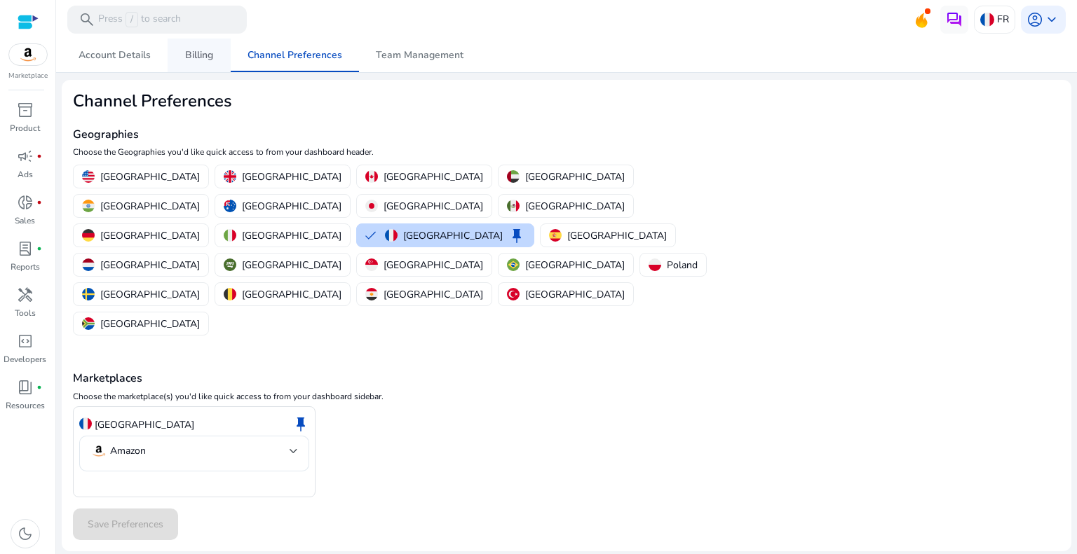
click at [206, 55] on span "Billing" at bounding box center [199, 55] width 28 height 10
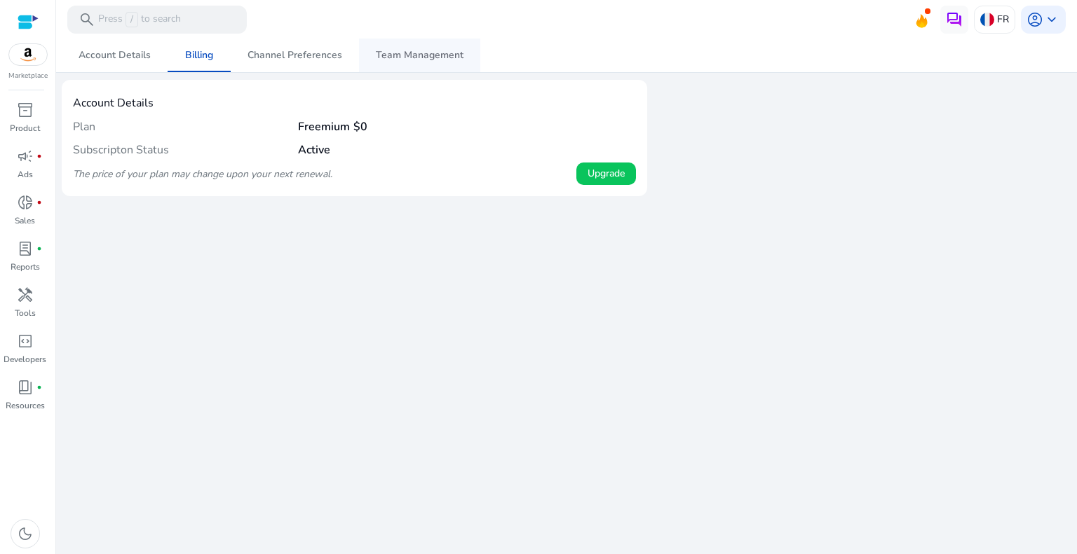
click at [381, 55] on span "Team Management" at bounding box center [420, 55] width 88 height 10
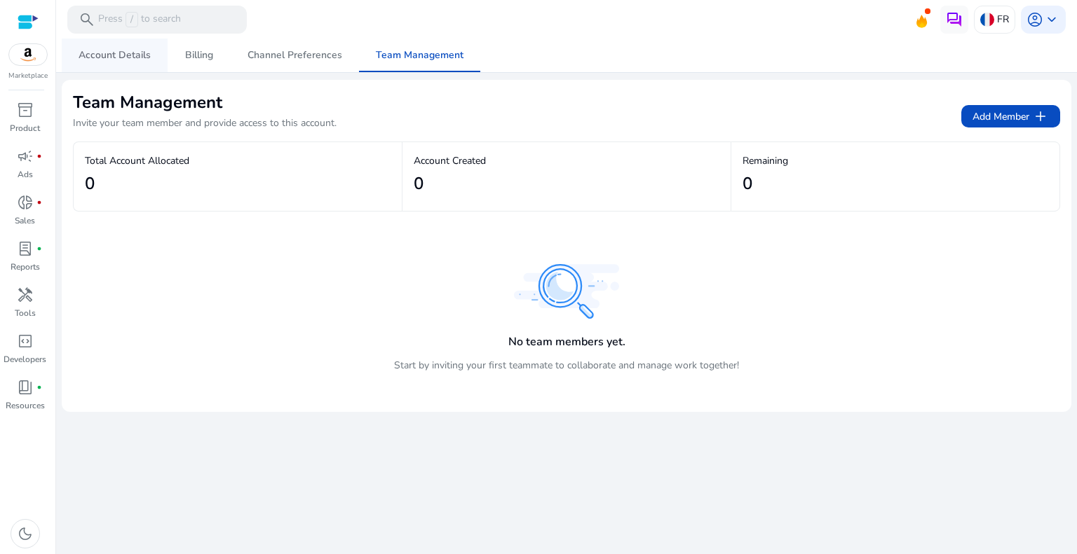
click at [109, 55] on span "Account Details" at bounding box center [114, 55] width 72 height 10
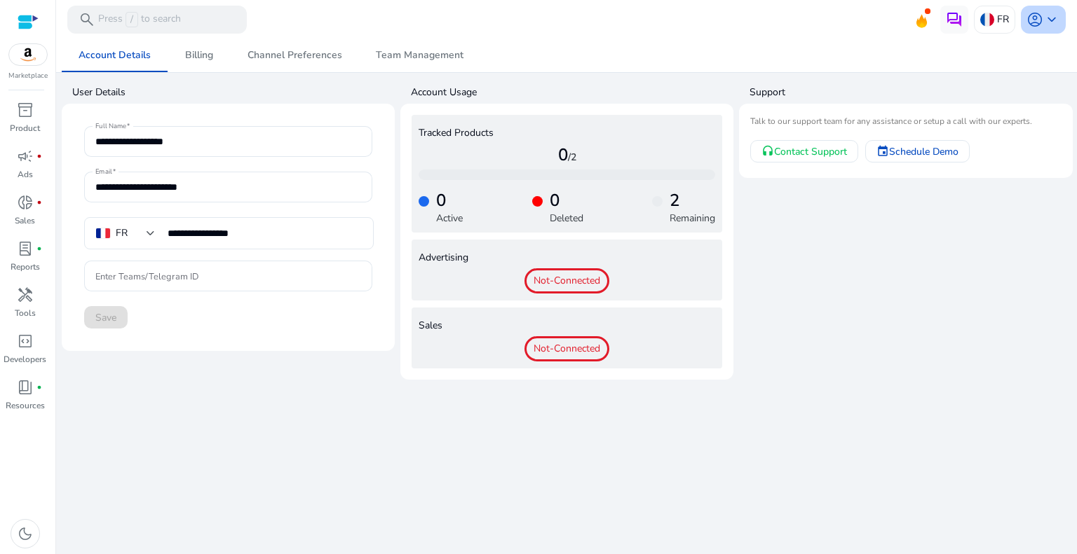
click at [1047, 13] on span "keyboard_arrow_down" at bounding box center [1051, 19] width 17 height 17
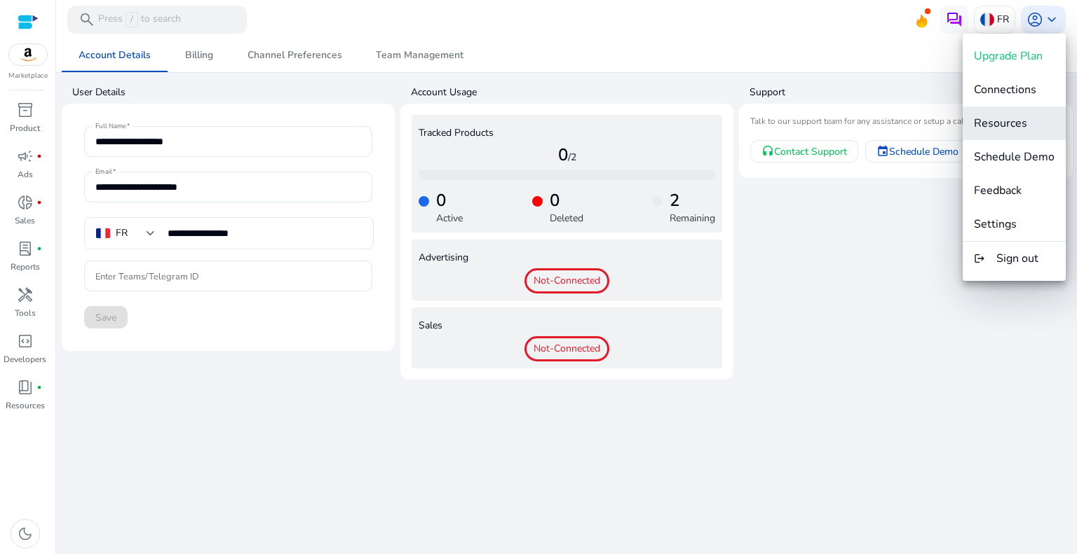
click at [995, 128] on span "Resources" at bounding box center [999, 123] width 53 height 15
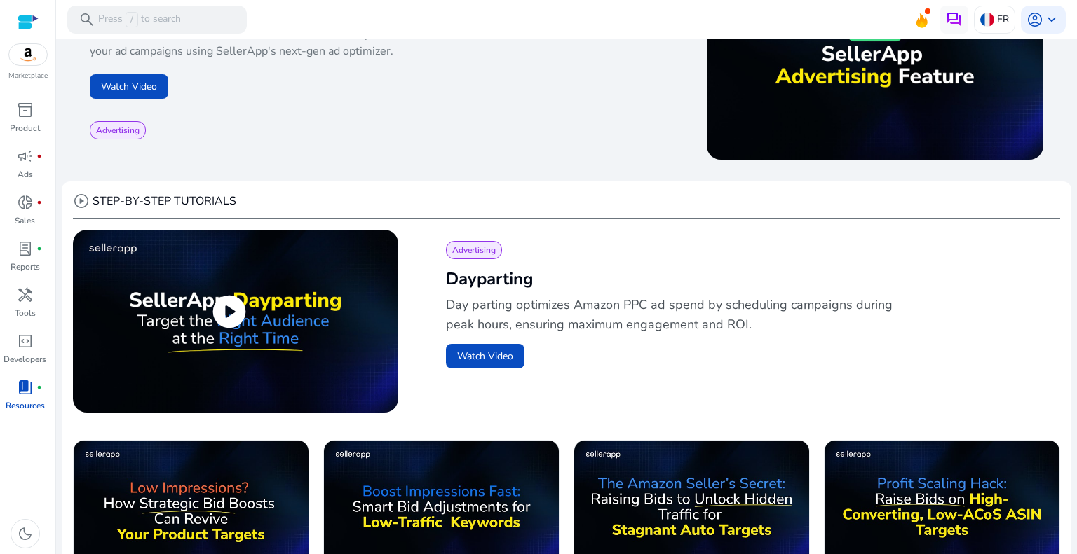
scroll to position [491, 0]
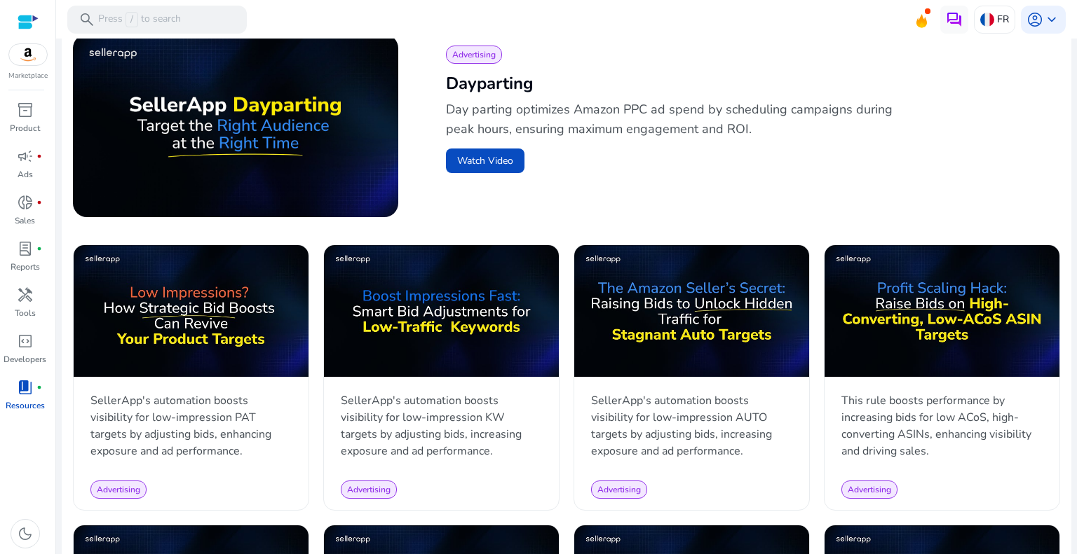
click at [33, 400] on p "Resources" at bounding box center [25, 405] width 39 height 13
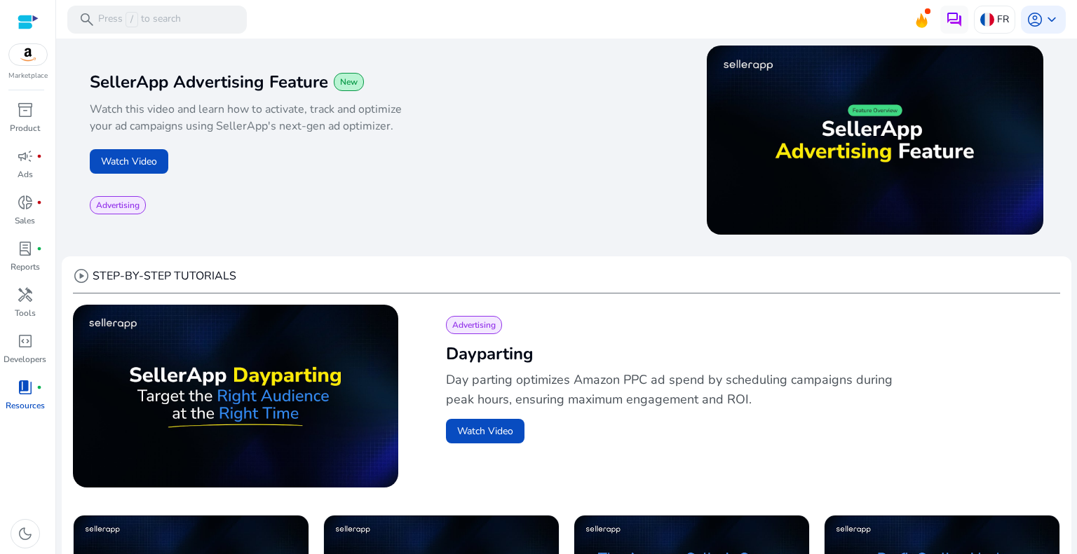
scroll to position [0, 0]
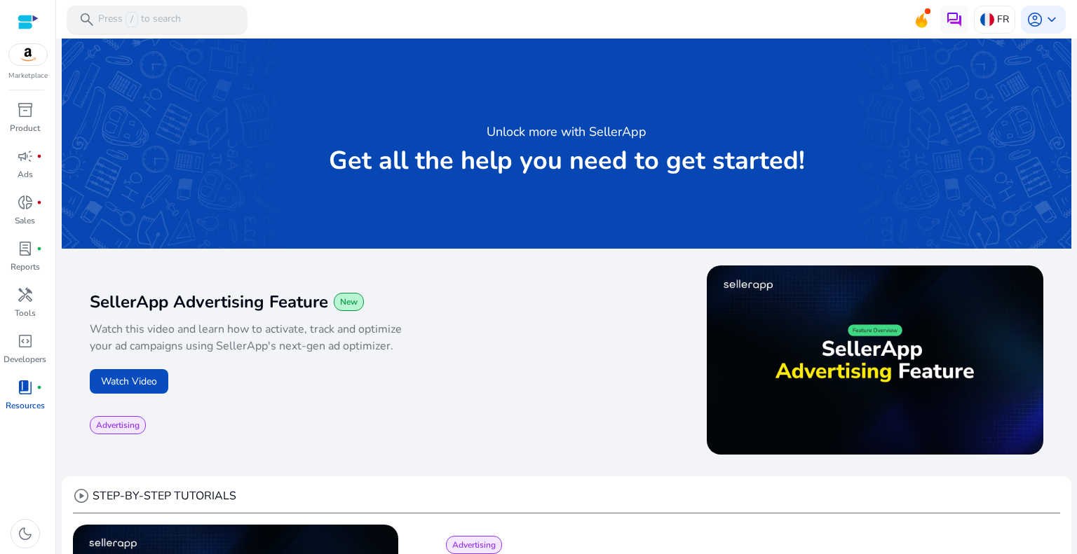
click at [118, 6] on div "search Press / to search" at bounding box center [156, 20] width 179 height 28
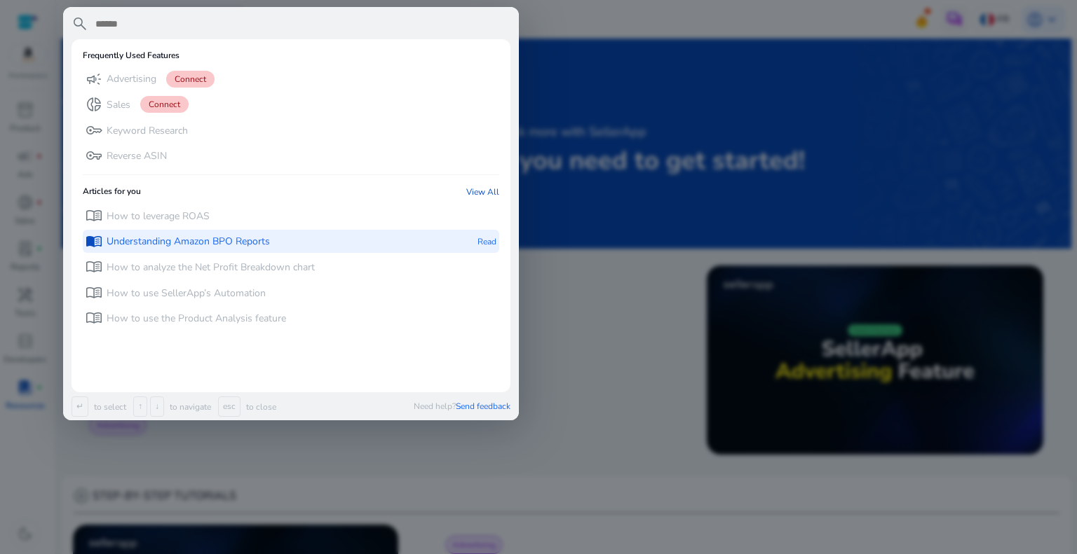
click at [200, 245] on p "Understanding Amazon BPO Reports" at bounding box center [188, 242] width 163 height 14
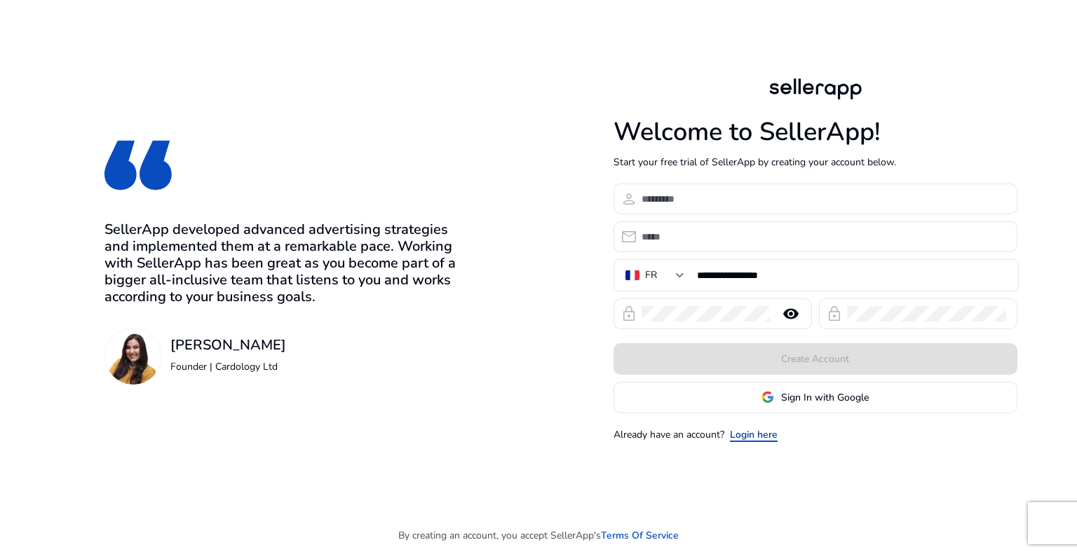
click at [759, 434] on link "Login here" at bounding box center [754, 435] width 48 height 15
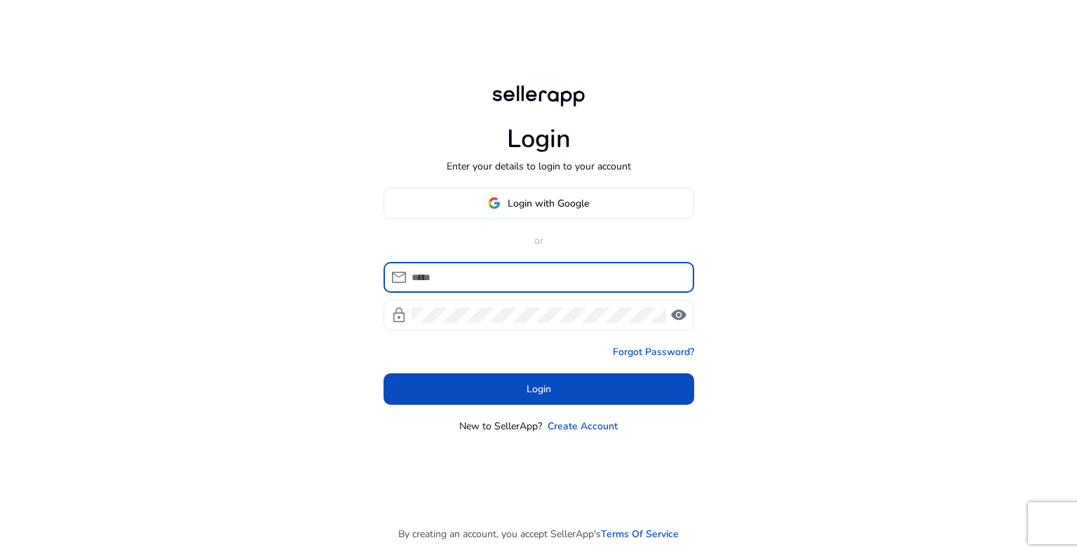
type input "**********"
drag, startPoint x: 491, startPoint y: 386, endPoint x: 521, endPoint y: 358, distance: 41.7
click at [491, 386] on span at bounding box center [538, 389] width 310 height 34
